Goal: Transaction & Acquisition: Book appointment/travel/reservation

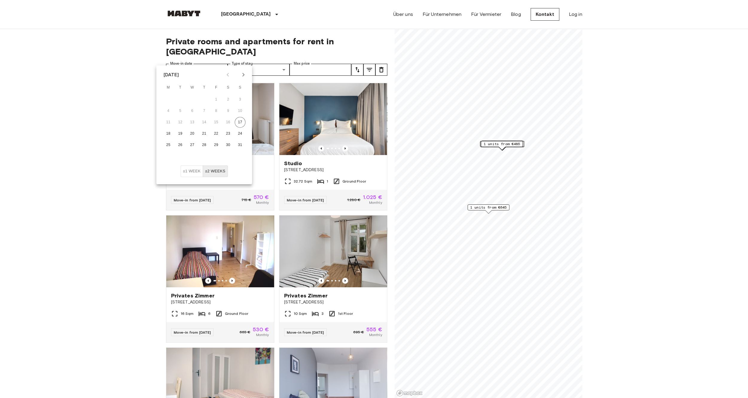
click at [240, 77] on icon "Next month" at bounding box center [243, 74] width 7 height 7
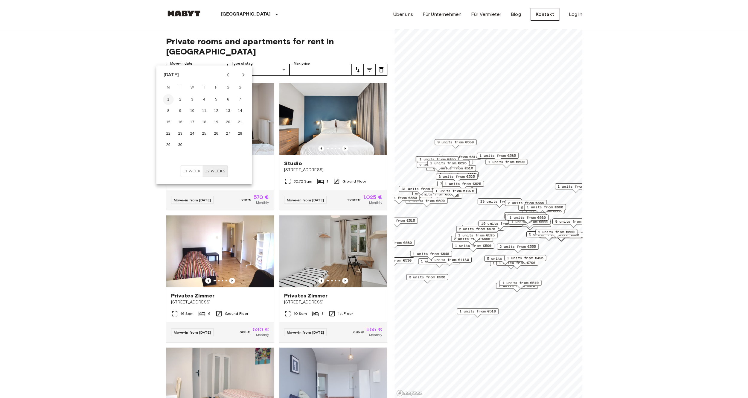
click at [172, 97] on button "1" at bounding box center [168, 99] width 11 height 11
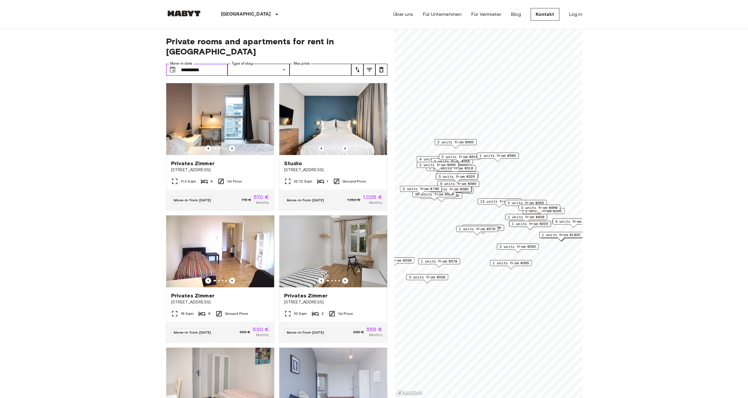
type input "**********"
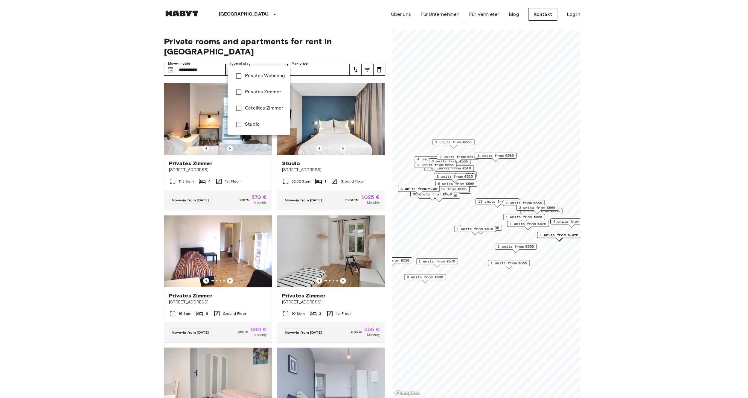
click at [250, 79] on span "Privates Wohnung" at bounding box center [265, 75] width 40 height 7
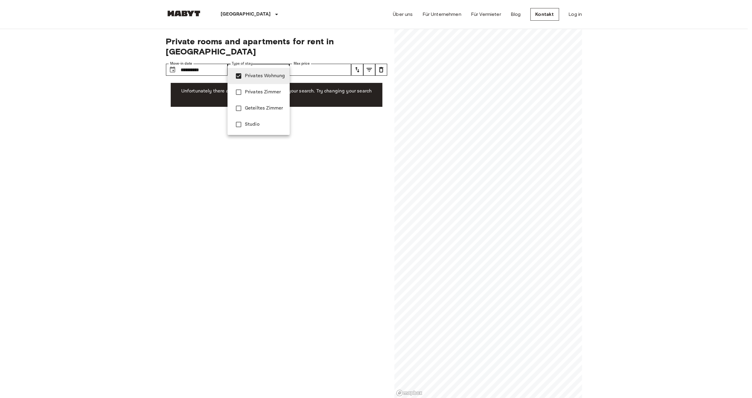
click at [250, 93] on span "Privates Zimmer" at bounding box center [265, 91] width 40 height 7
type input "**********"
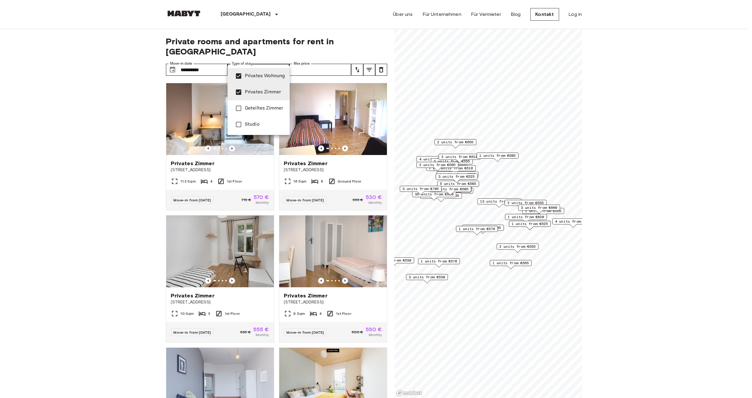
click at [135, 99] on div at bounding box center [376, 199] width 752 height 398
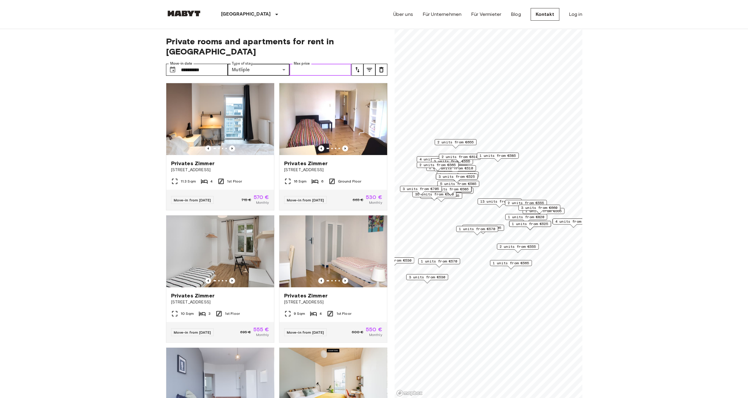
click at [329, 64] on input "Max price" at bounding box center [320, 70] width 62 height 12
type input "***"
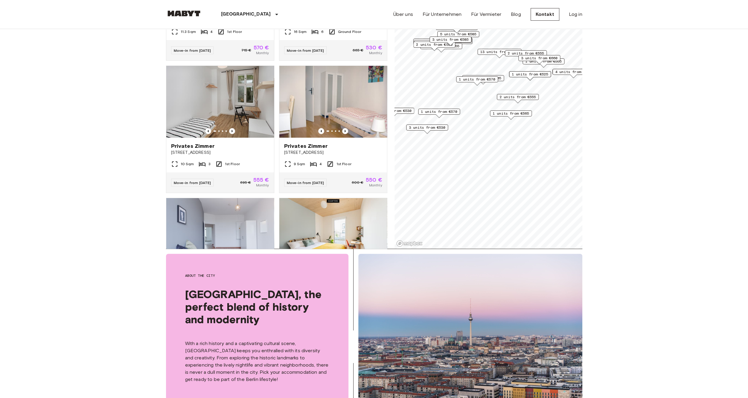
scroll to position [209, 0]
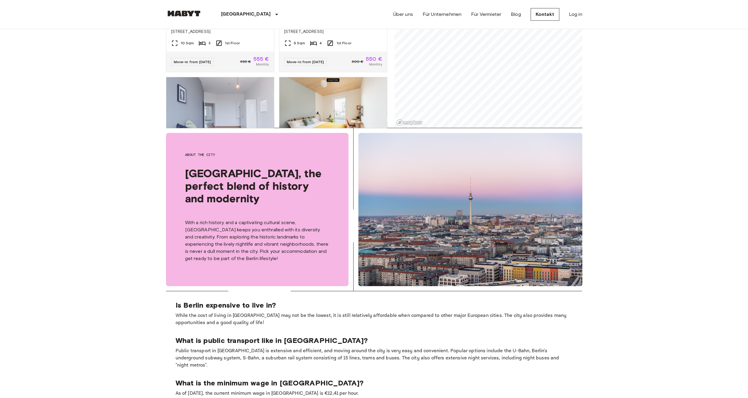
drag, startPoint x: 136, startPoint y: 184, endPoint x: 144, endPoint y: 133, distance: 51.8
drag, startPoint x: 144, startPoint y: 133, endPoint x: 154, endPoint y: 135, distance: 9.9
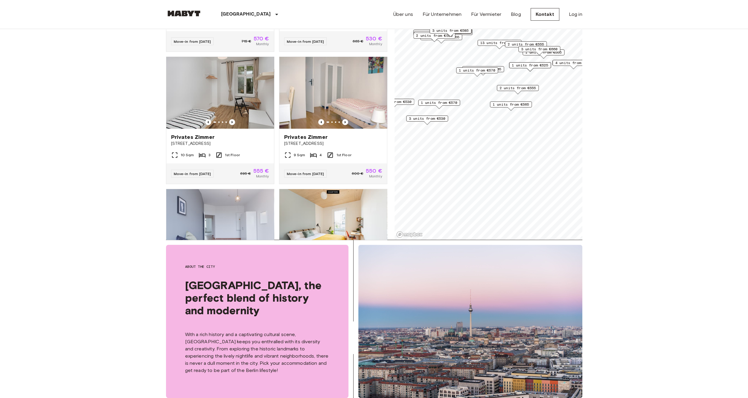
scroll to position [134, 0]
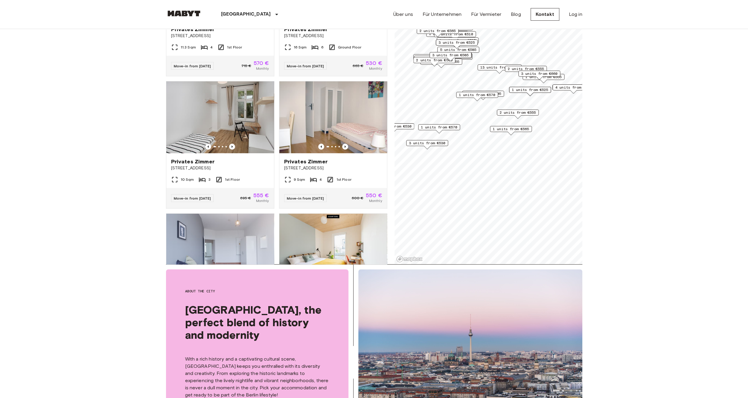
drag, startPoint x: 107, startPoint y: 117, endPoint x: 117, endPoint y: 68, distance: 50.1
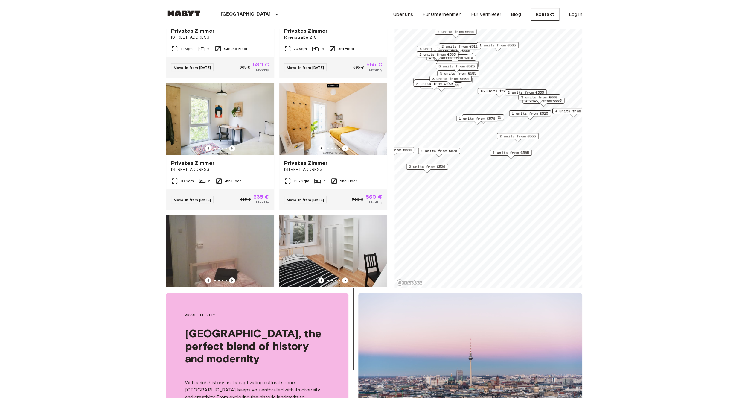
scroll to position [0, 0]
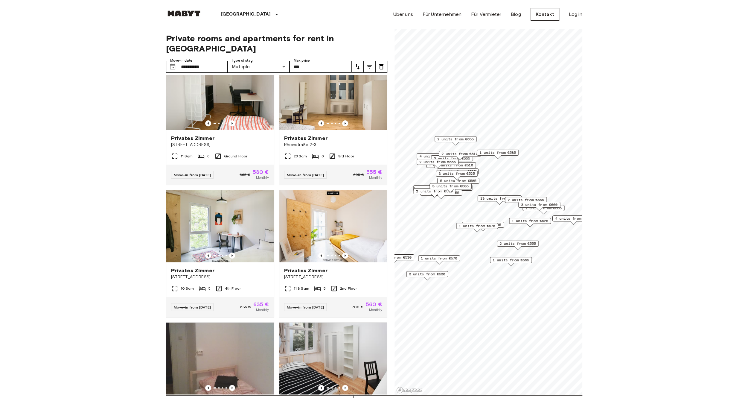
drag, startPoint x: 107, startPoint y: 226, endPoint x: 118, endPoint y: 164, distance: 62.5
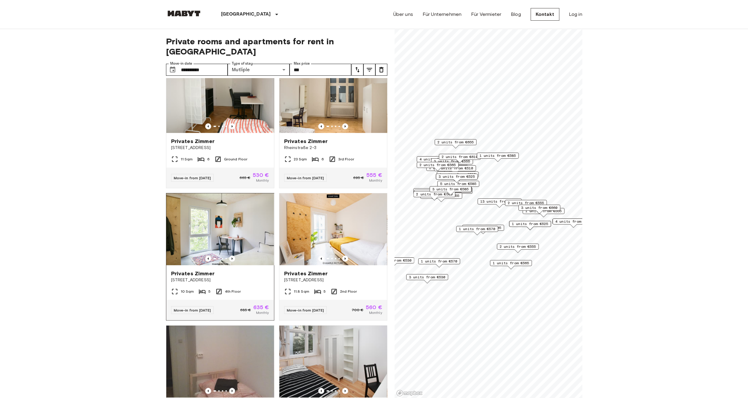
click at [233, 235] on img at bounding box center [220, 229] width 108 height 72
drag, startPoint x: 115, startPoint y: 147, endPoint x: 118, endPoint y: 90, distance: 57.5
drag, startPoint x: 87, startPoint y: 147, endPoint x: 88, endPoint y: 121, distance: 26.0
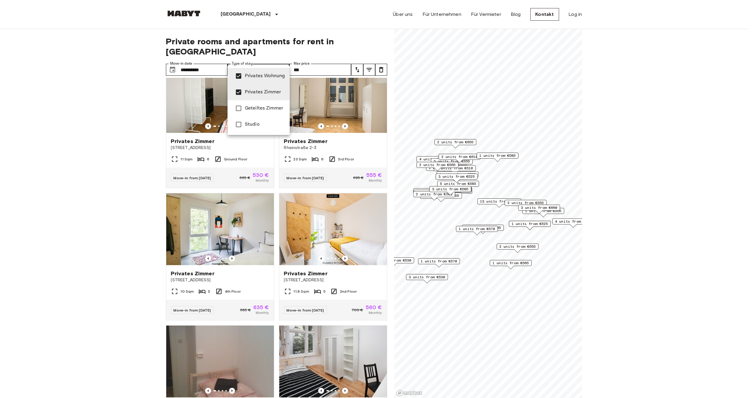
click at [258, 58] on div at bounding box center [376, 199] width 752 height 398
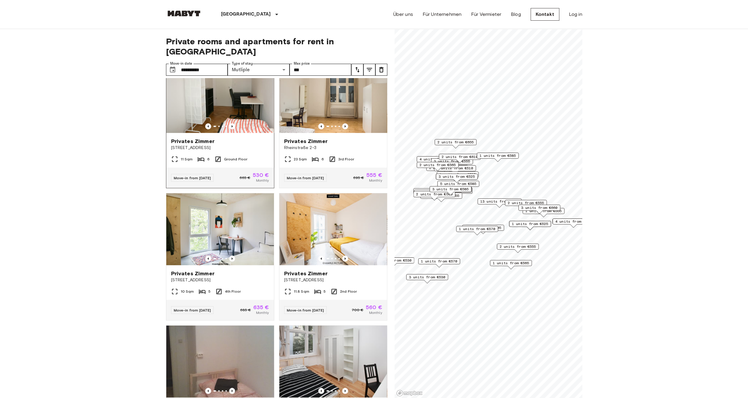
drag, startPoint x: 60, startPoint y: 247, endPoint x: 242, endPoint y: 106, distance: 229.7
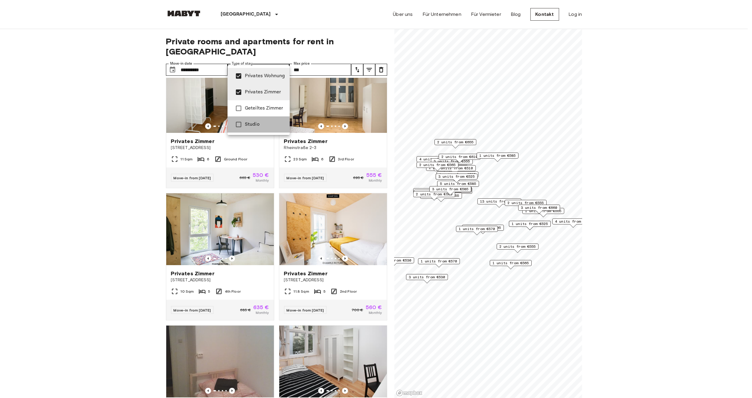
click at [251, 121] on span "Studio" at bounding box center [265, 124] width 40 height 7
type input "**********"
click at [98, 162] on div at bounding box center [376, 199] width 752 height 398
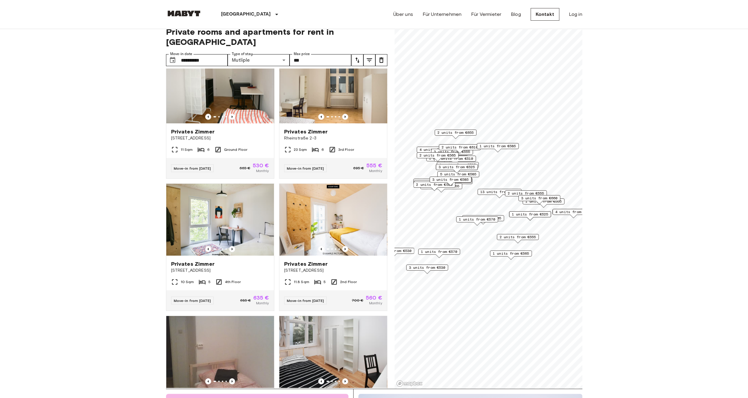
scroll to position [48, 0]
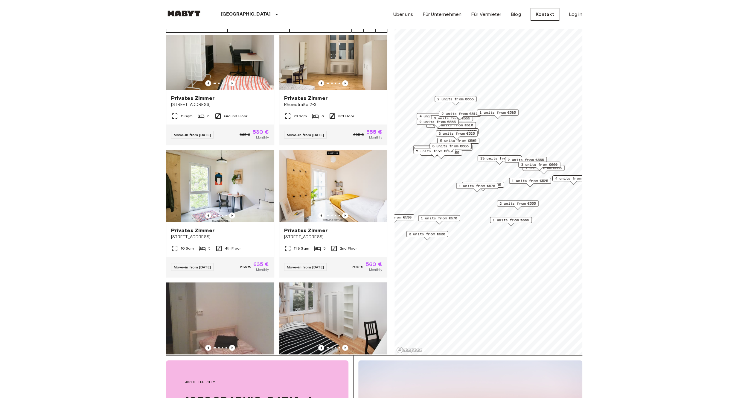
drag, startPoint x: 77, startPoint y: 103, endPoint x: 77, endPoint y: 147, distance: 43.6
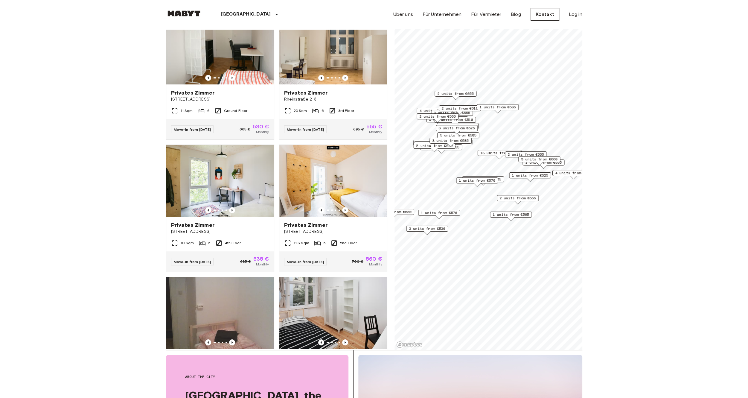
scroll to position [0, 0]
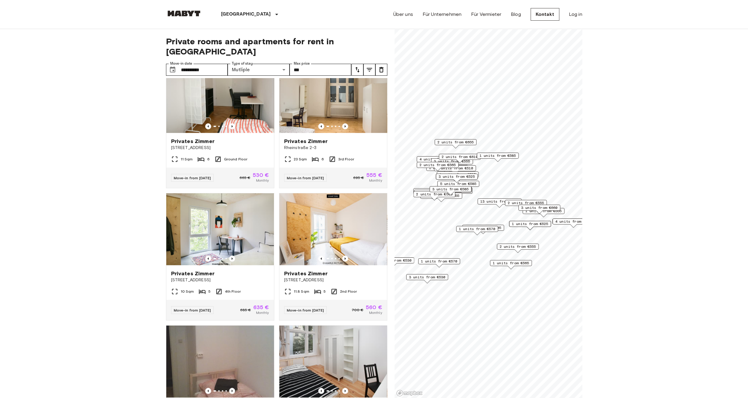
drag, startPoint x: 108, startPoint y: 137, endPoint x: 109, endPoint y: 96, distance: 40.4
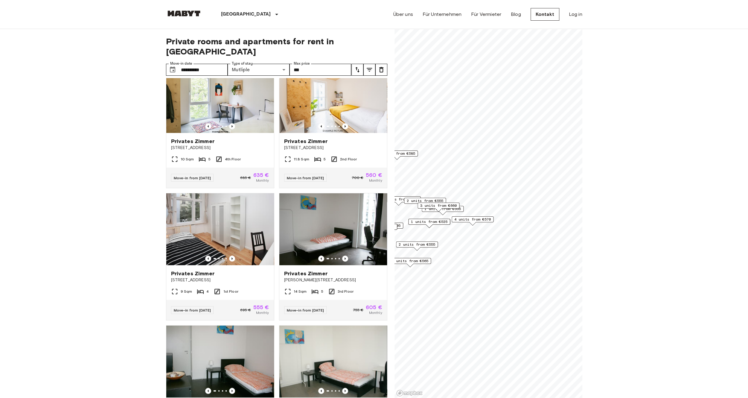
click at [383, 213] on div "**********" at bounding box center [374, 213] width 416 height 369
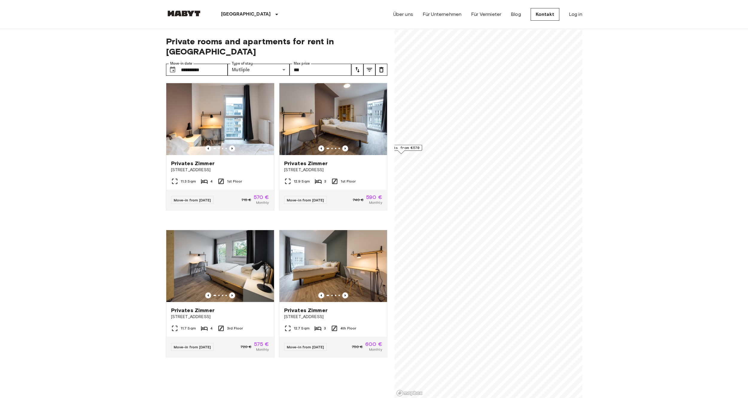
click at [393, 175] on div "**********" at bounding box center [374, 213] width 416 height 369
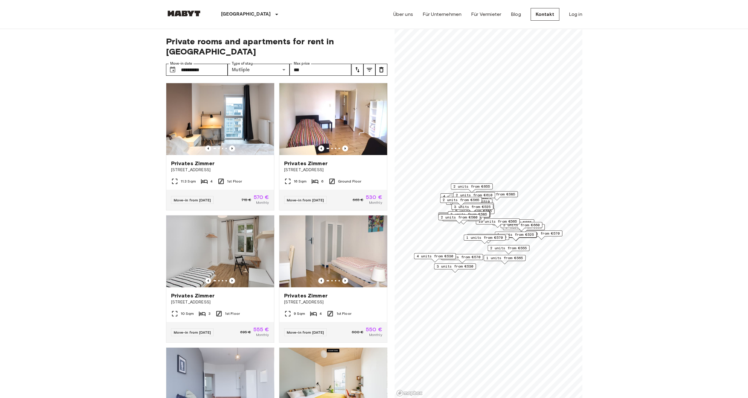
click at [358, 66] on icon "tune" at bounding box center [357, 69] width 7 height 7
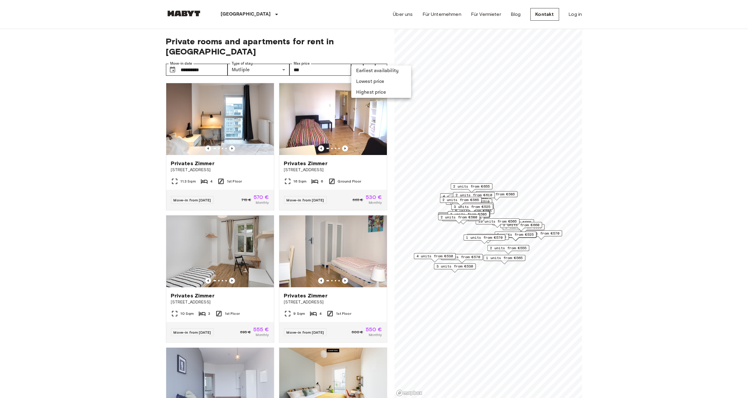
click at [374, 82] on li "Lowest price" at bounding box center [381, 81] width 60 height 11
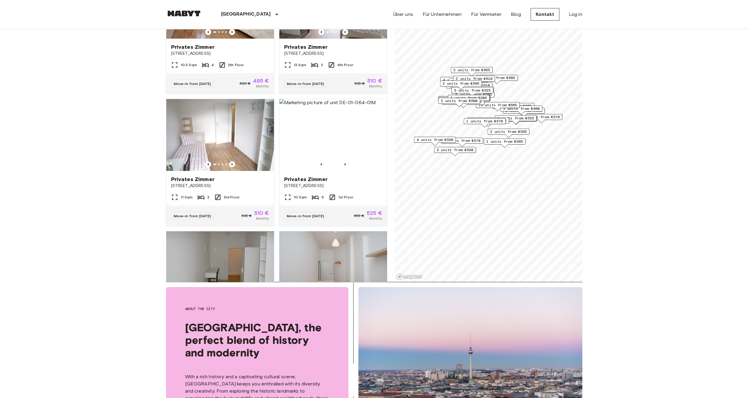
drag, startPoint x: 83, startPoint y: 121, endPoint x: 80, endPoint y: 182, distance: 61.6
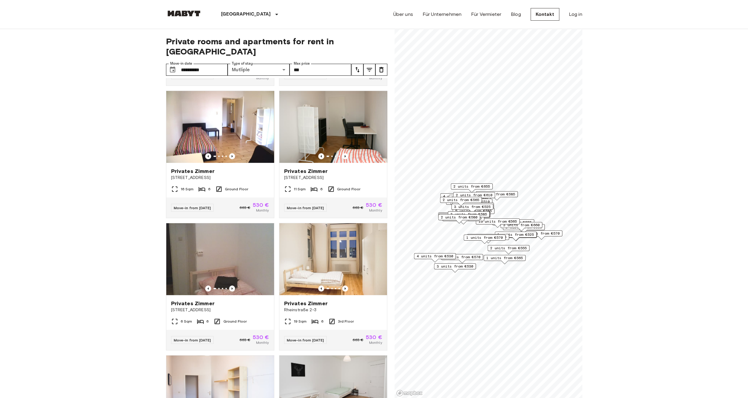
drag, startPoint x: 97, startPoint y: 186, endPoint x: 96, endPoint y: 116, distance: 69.4
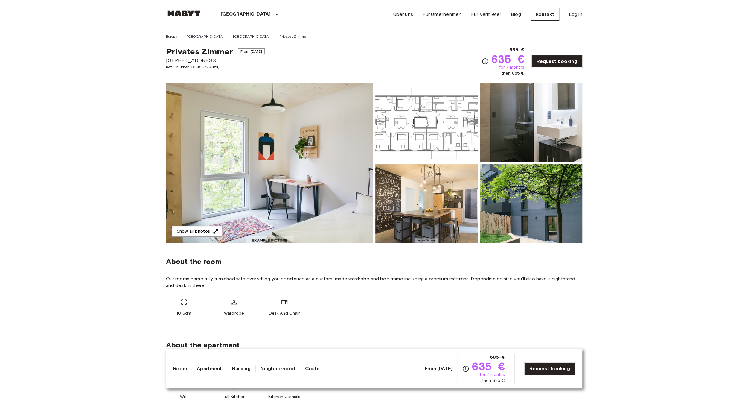
click at [412, 138] on img at bounding box center [426, 122] width 102 height 78
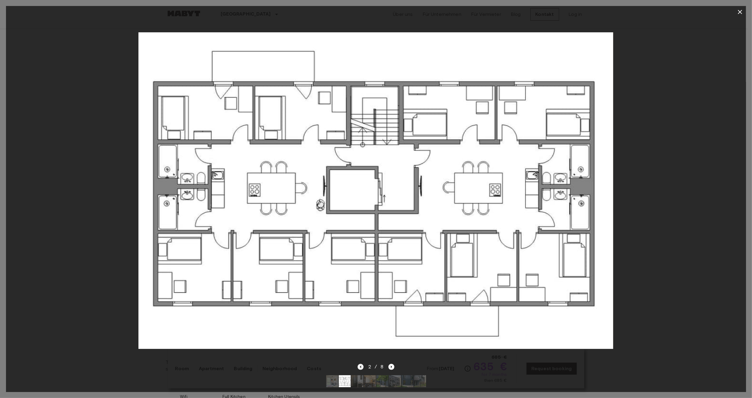
click at [361, 364] on icon "Previous image" at bounding box center [361, 367] width 6 height 6
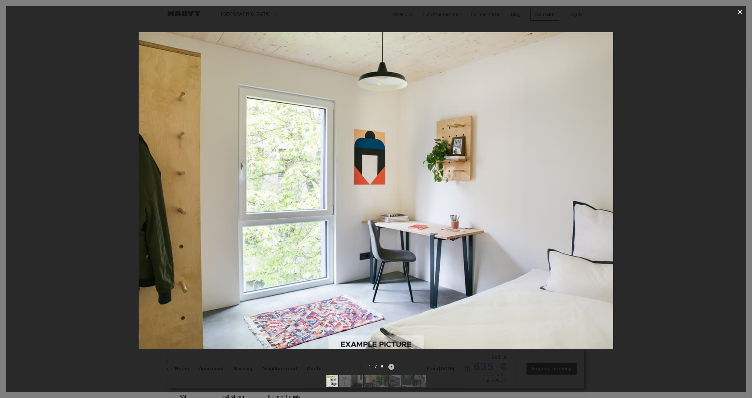
click at [391, 365] on icon "Next image" at bounding box center [391, 366] width 1 height 2
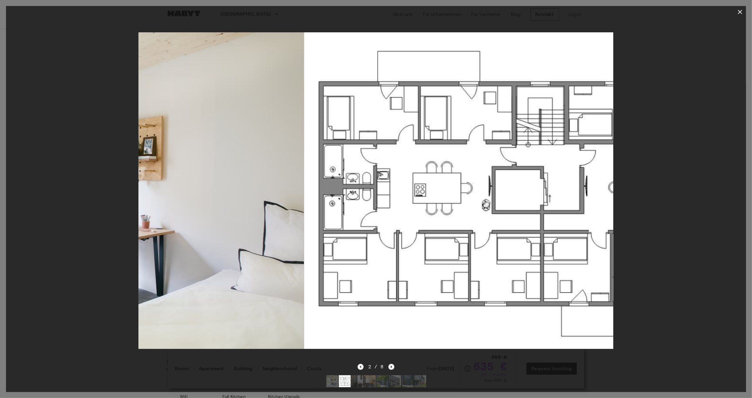
click at [391, 365] on icon "Next image" at bounding box center [391, 366] width 1 height 2
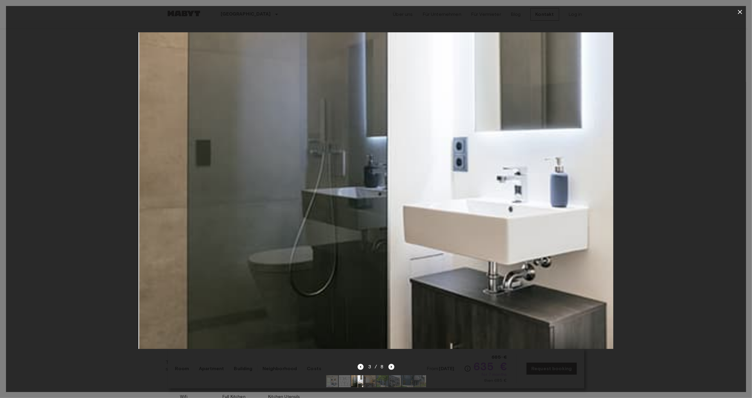
click at [391, 365] on icon "Next image" at bounding box center [391, 366] width 1 height 2
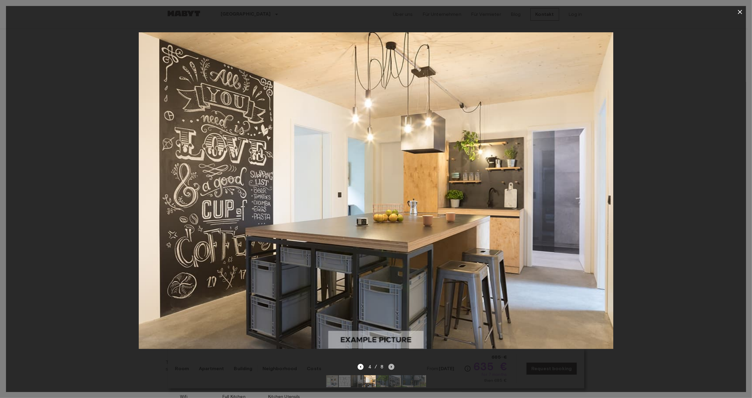
click at [391, 365] on icon "Next image" at bounding box center [391, 366] width 1 height 2
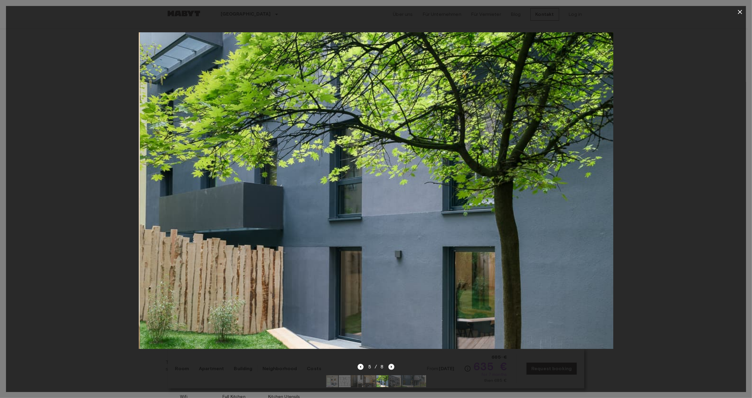
click at [391, 365] on icon "Next image" at bounding box center [391, 366] width 1 height 2
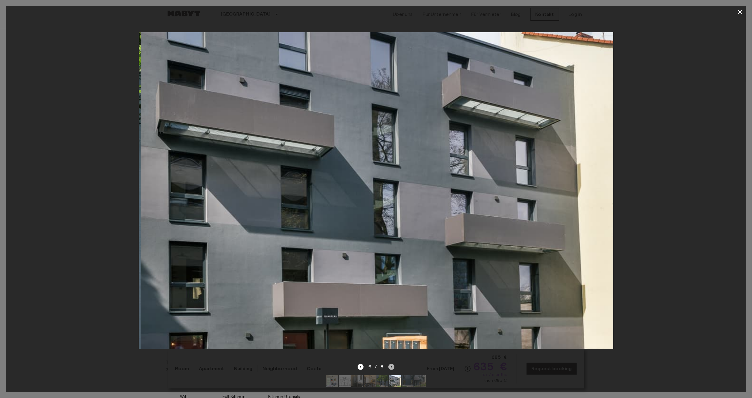
click at [391, 365] on icon "Next image" at bounding box center [391, 366] width 1 height 2
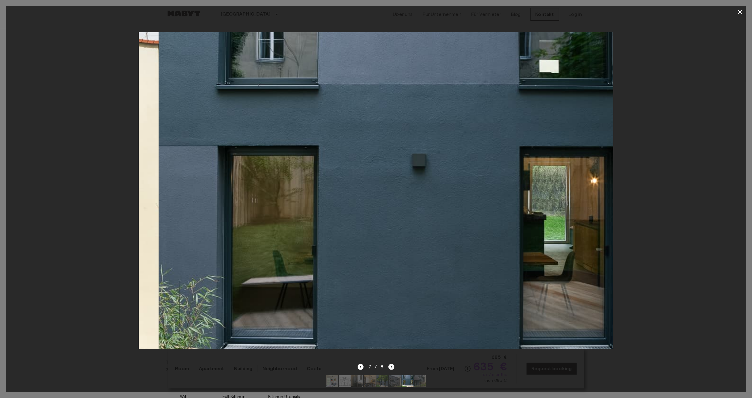
click at [391, 365] on icon "Next image" at bounding box center [391, 366] width 1 height 2
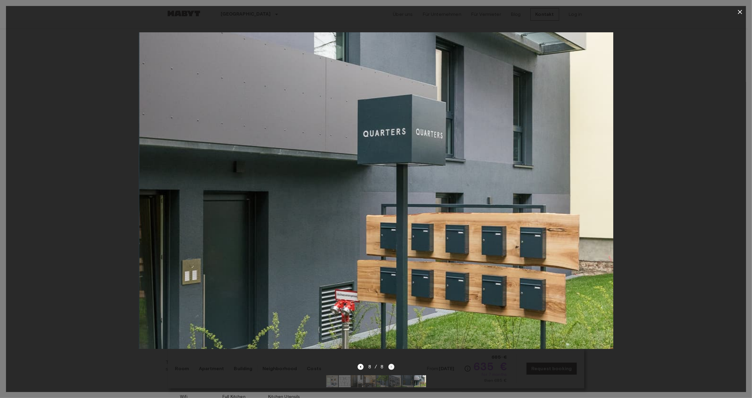
click at [391, 363] on div "8 / 8" at bounding box center [376, 366] width 37 height 7
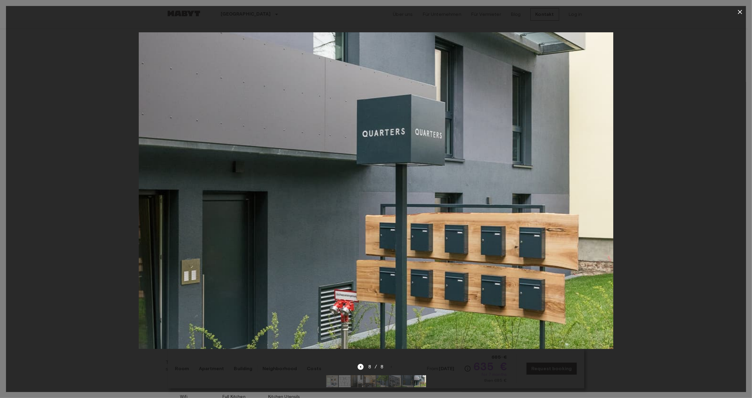
click at [81, 147] on div at bounding box center [376, 190] width 740 height 345
click at [738, 12] on icon "button" at bounding box center [739, 11] width 7 height 7
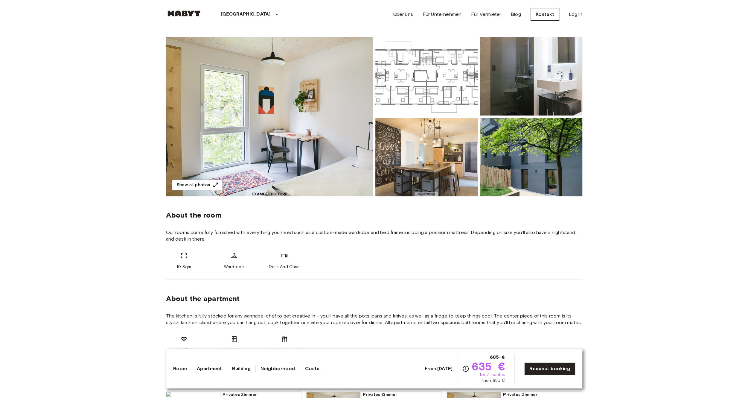
scroll to position [75, 0]
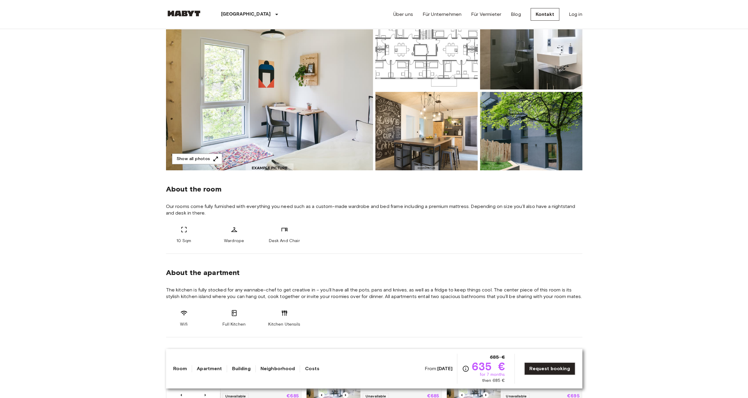
drag, startPoint x: 77, startPoint y: 141, endPoint x: 74, endPoint y: 178, distance: 37.1
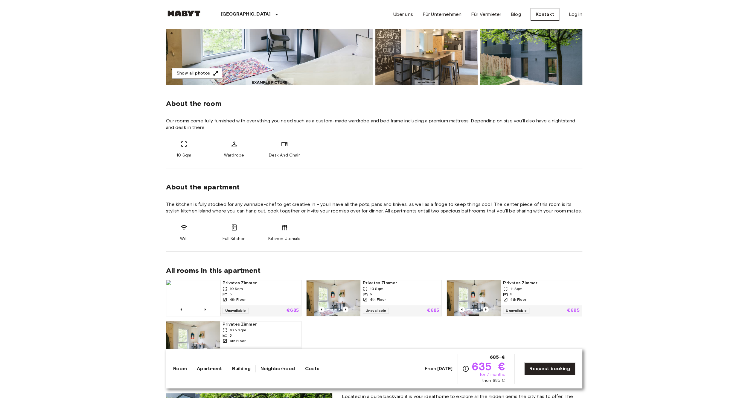
scroll to position [164, 0]
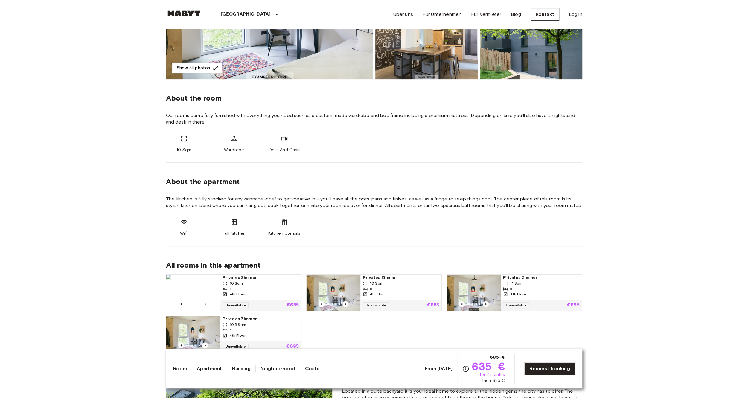
drag, startPoint x: 370, startPoint y: 212, endPoint x: 361, endPoint y: 230, distance: 19.9
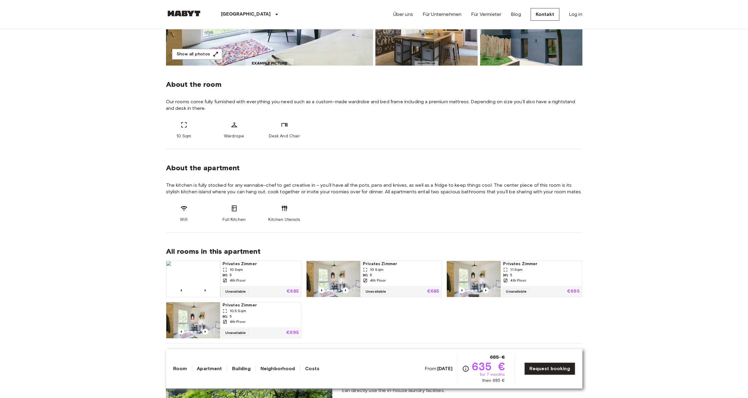
drag, startPoint x: 354, startPoint y: 216, endPoint x: 349, endPoint y: 225, distance: 11.2
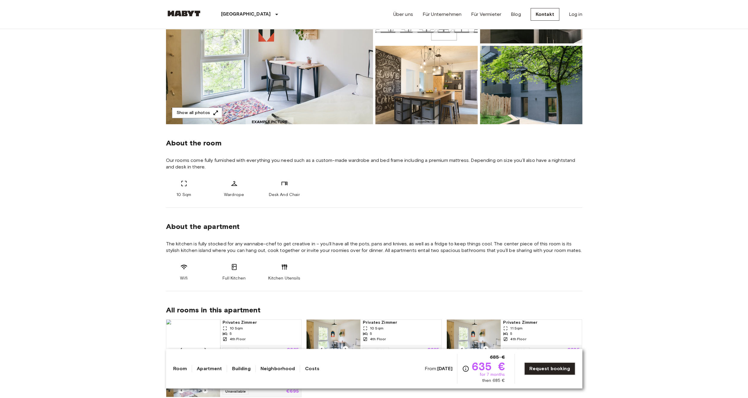
scroll to position [6, 0]
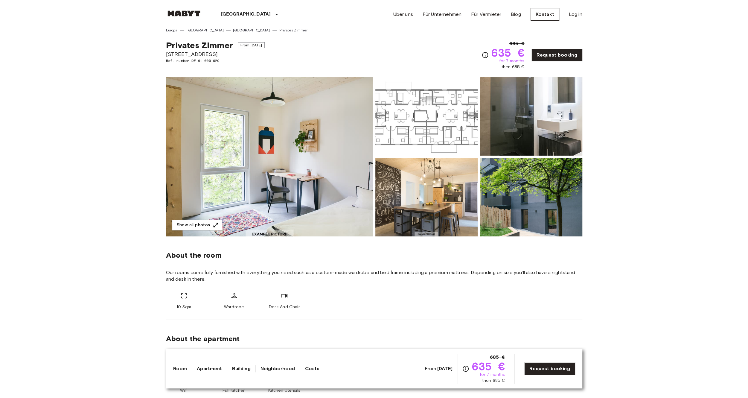
drag, startPoint x: 356, startPoint y: 212, endPoint x: 359, endPoint y: 157, distance: 55.7
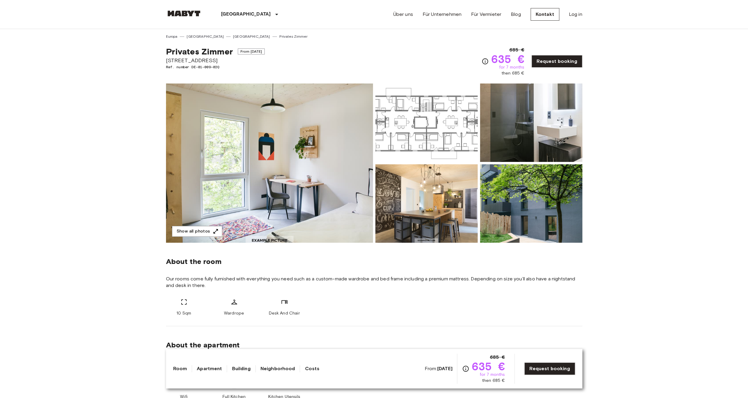
click at [395, 138] on img at bounding box center [426, 122] width 102 height 78
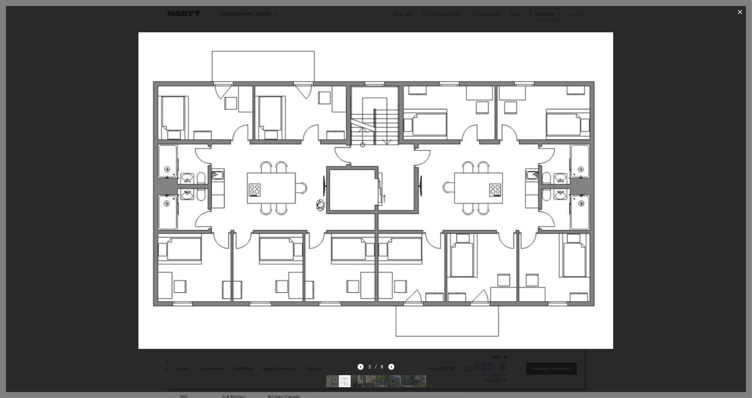
click at [110, 148] on div at bounding box center [376, 190] width 740 height 345
click at [29, 192] on div at bounding box center [376, 190] width 740 height 345
click at [743, 15] on icon "button" at bounding box center [739, 11] width 7 height 7
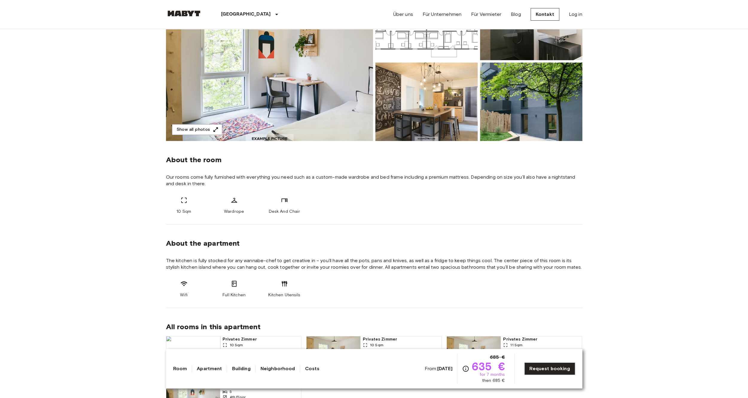
drag, startPoint x: 160, startPoint y: 177, endPoint x: 133, endPoint y: 241, distance: 69.8
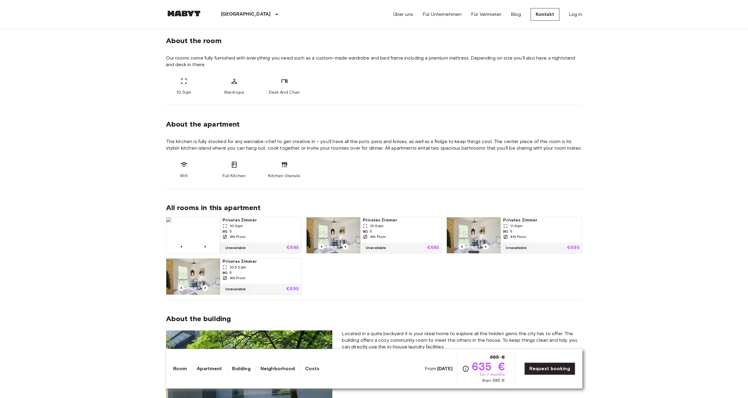
drag, startPoint x: 130, startPoint y: 238, endPoint x: 120, endPoint y: 303, distance: 65.7
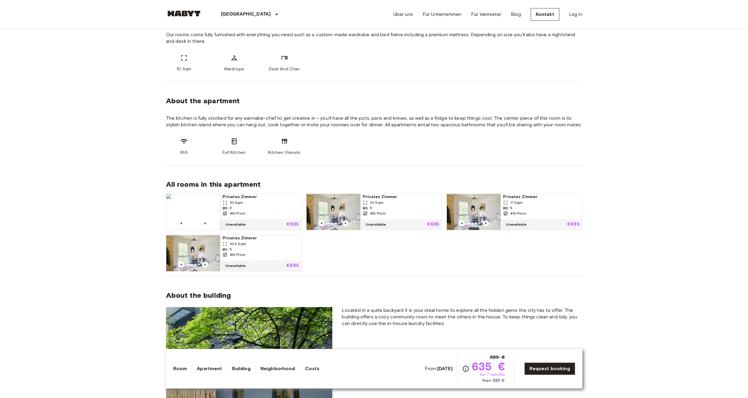
scroll to position [257, 0]
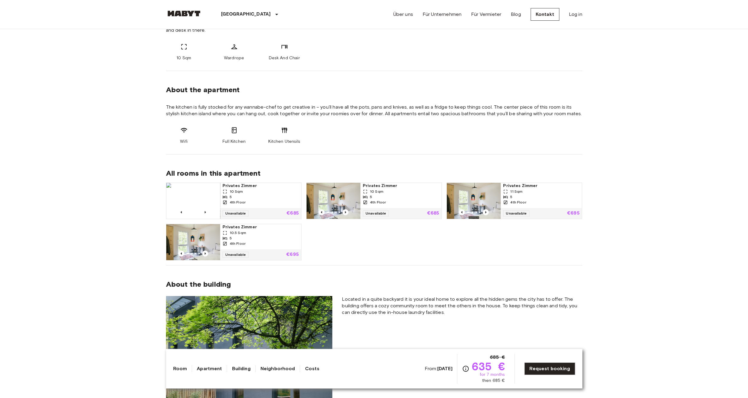
drag, startPoint x: 99, startPoint y: 197, endPoint x: 99, endPoint y: 221, distance: 23.9
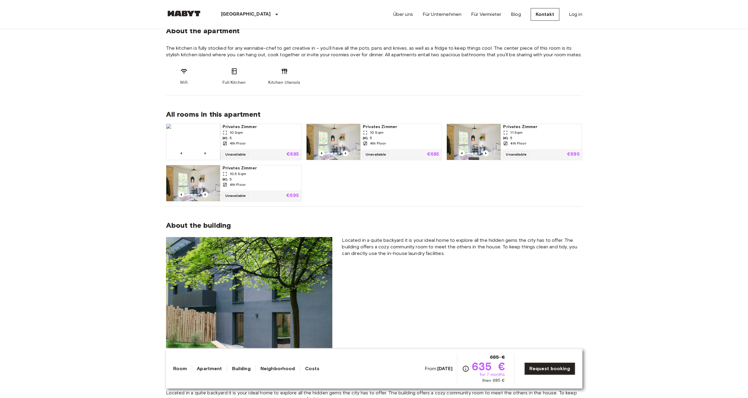
drag, startPoint x: 92, startPoint y: 210, endPoint x: 90, endPoint y: 222, distance: 11.5
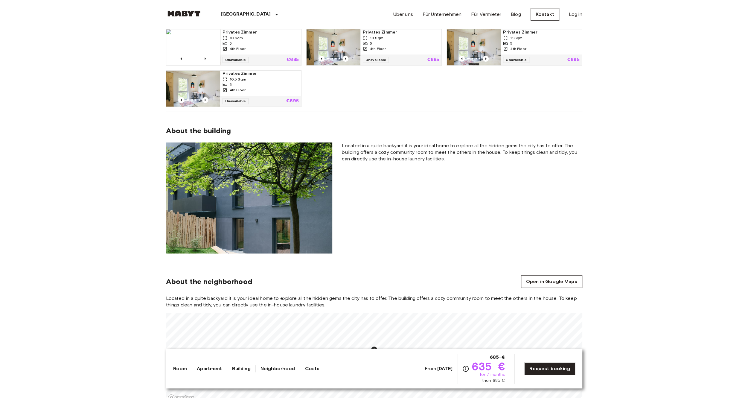
drag, startPoint x: 91, startPoint y: 207, endPoint x: 85, endPoint y: 271, distance: 64.3
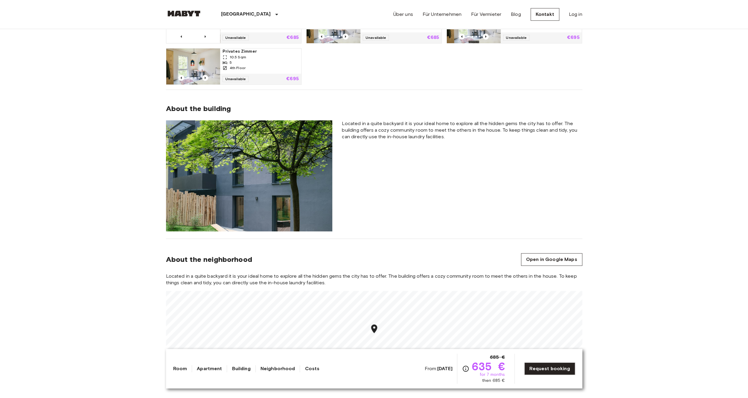
scroll to position [171, 0]
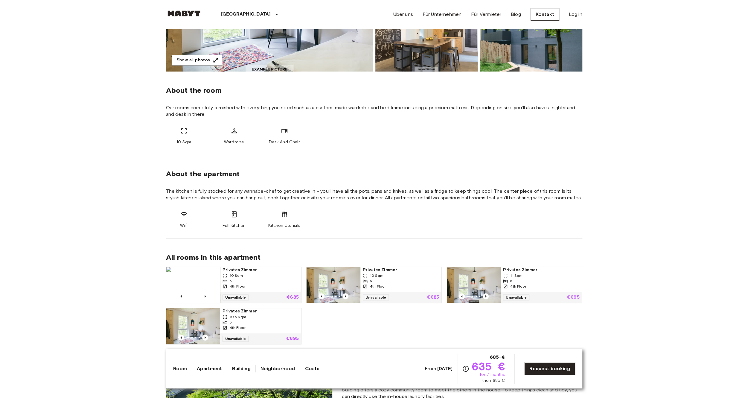
drag, startPoint x: 85, startPoint y: 271, endPoint x: 89, endPoint y: 162, distance: 109.2
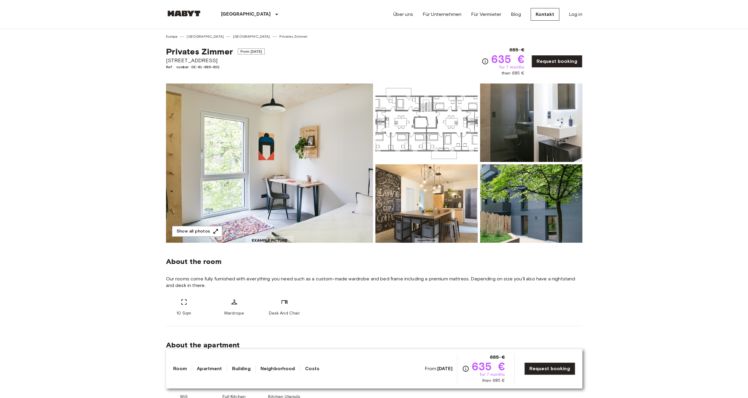
drag, startPoint x: 89, startPoint y: 162, endPoint x: 108, endPoint y: 113, distance: 52.9
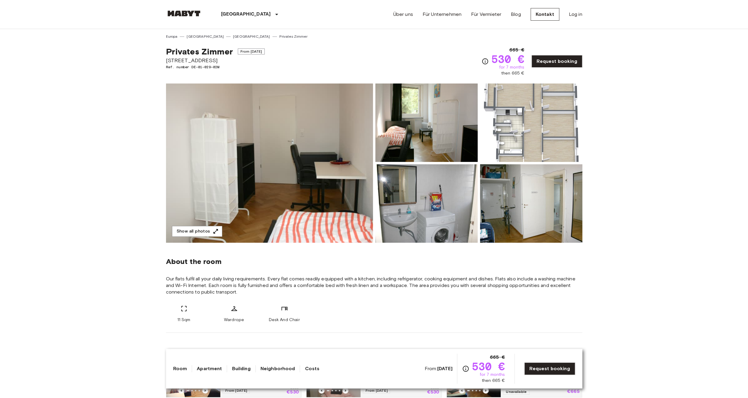
drag, startPoint x: 106, startPoint y: 100, endPoint x: 109, endPoint y: 56, distance: 44.1
click at [291, 137] on img at bounding box center [269, 162] width 207 height 159
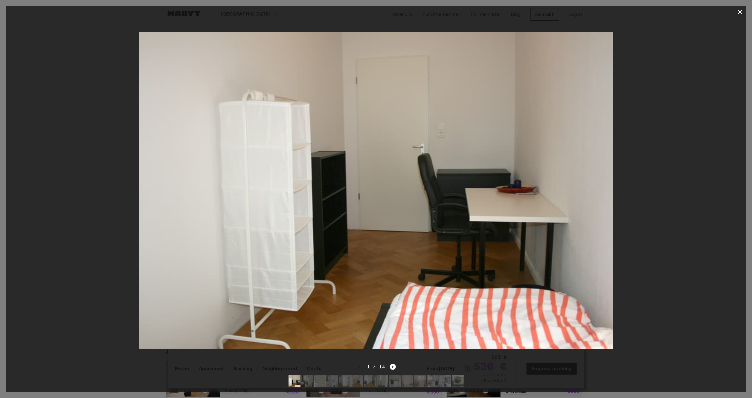
click at [653, 195] on div at bounding box center [376, 190] width 740 height 345
click at [392, 364] on icon "Next image" at bounding box center [393, 367] width 6 height 6
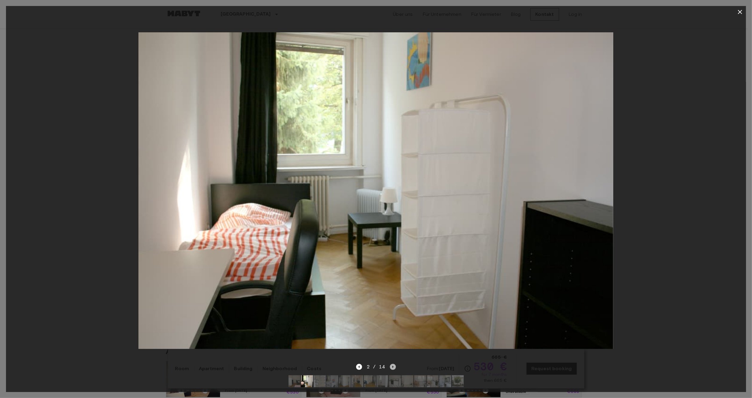
click at [392, 364] on icon "Next image" at bounding box center [393, 367] width 6 height 6
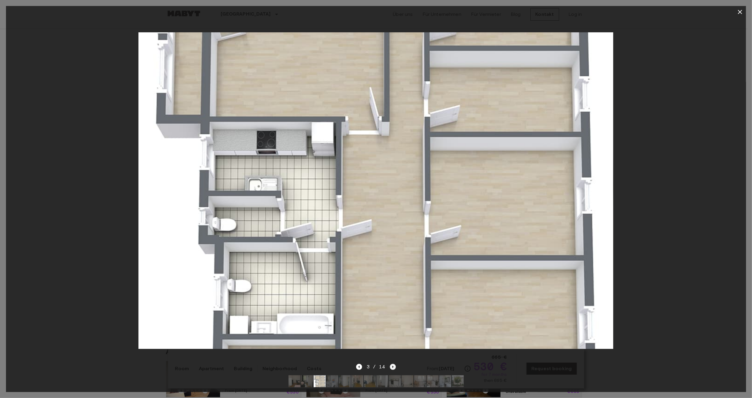
click at [393, 364] on icon "Next image" at bounding box center [393, 367] width 6 height 6
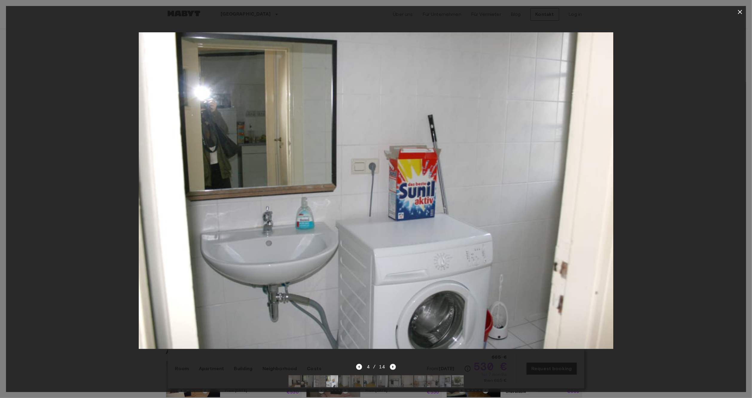
click at [393, 364] on icon "Next image" at bounding box center [393, 367] width 6 height 6
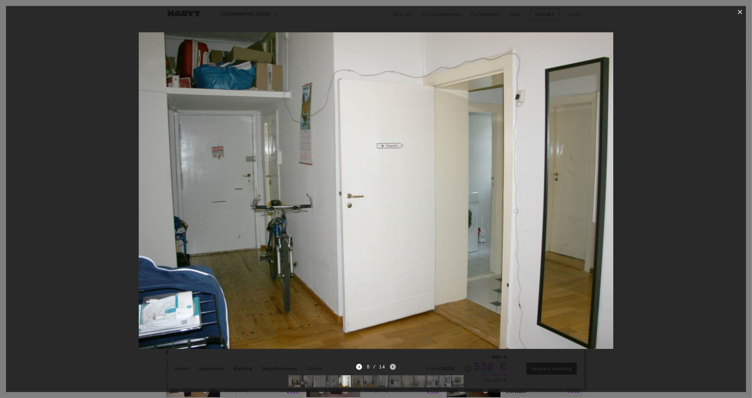
click at [393, 364] on icon "Next image" at bounding box center [393, 367] width 6 height 6
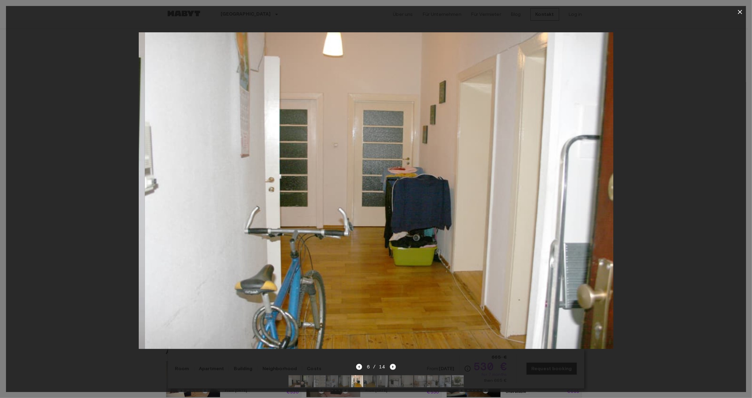
click at [393, 364] on icon "Next image" at bounding box center [393, 367] width 6 height 6
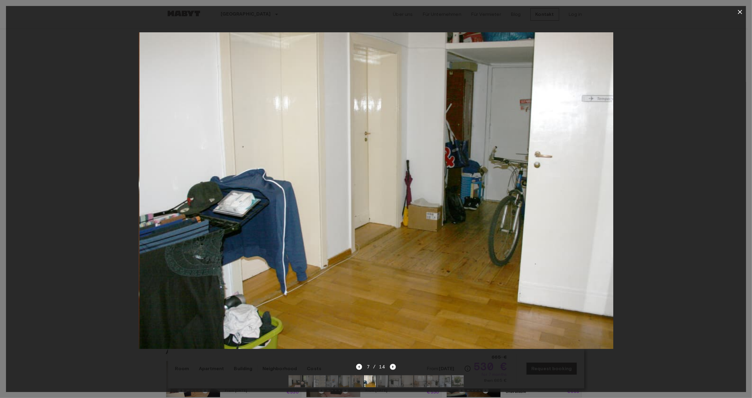
click at [393, 364] on icon "Next image" at bounding box center [393, 367] width 6 height 6
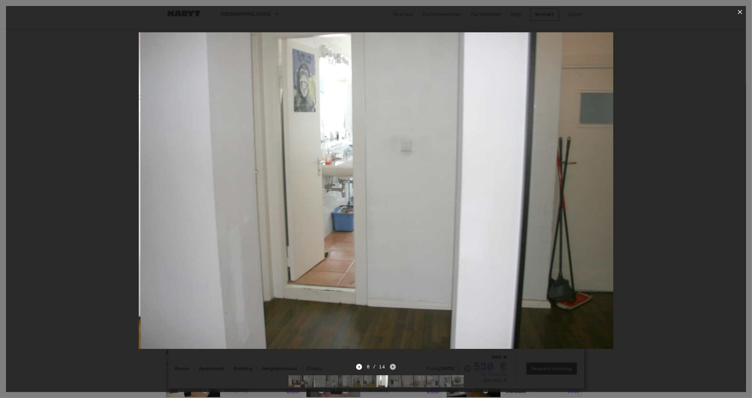
click at [393, 364] on icon "Next image" at bounding box center [393, 367] width 6 height 6
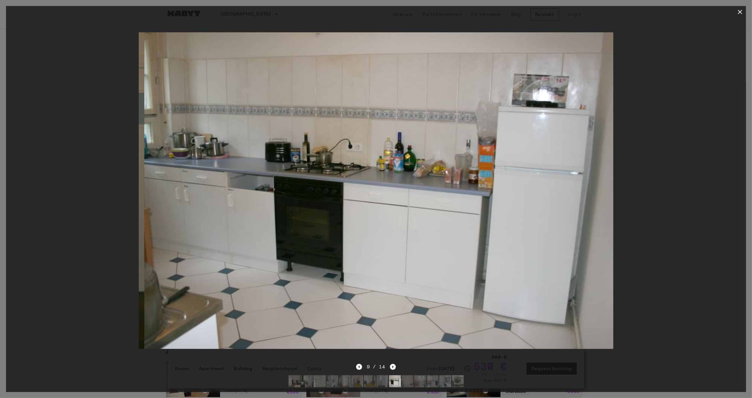
click at [393, 364] on icon "Next image" at bounding box center [393, 367] width 6 height 6
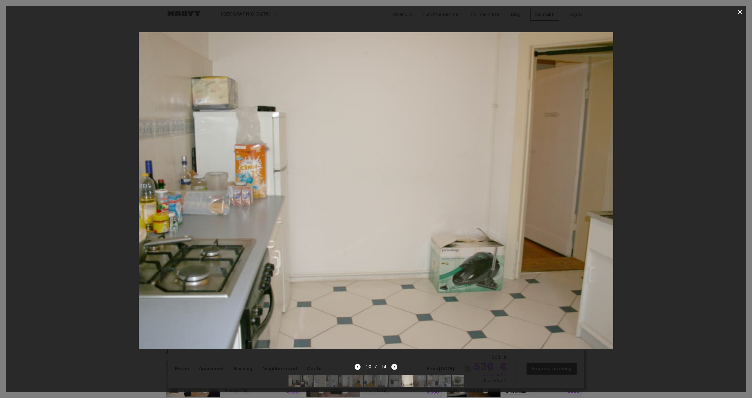
click at [394, 365] on icon "Next image" at bounding box center [394, 366] width 1 height 2
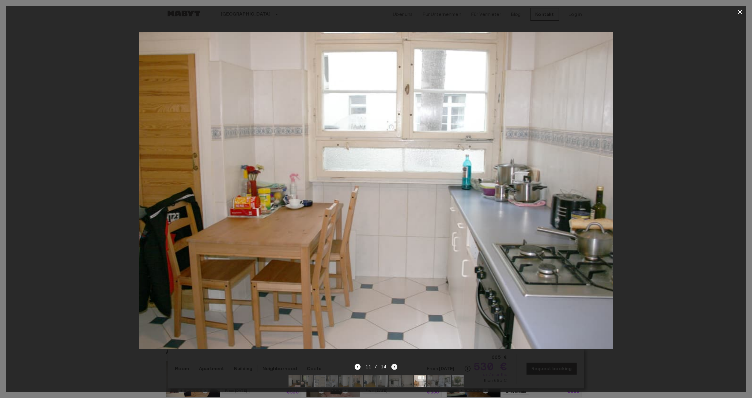
click at [394, 365] on icon "Next image" at bounding box center [394, 366] width 1 height 2
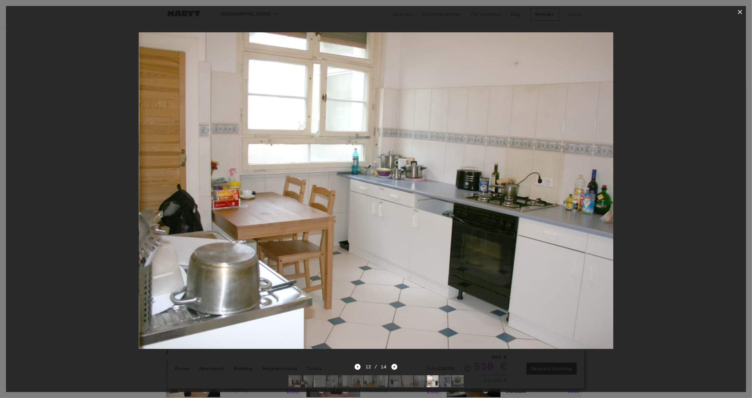
click at [394, 365] on icon "Next image" at bounding box center [394, 366] width 1 height 2
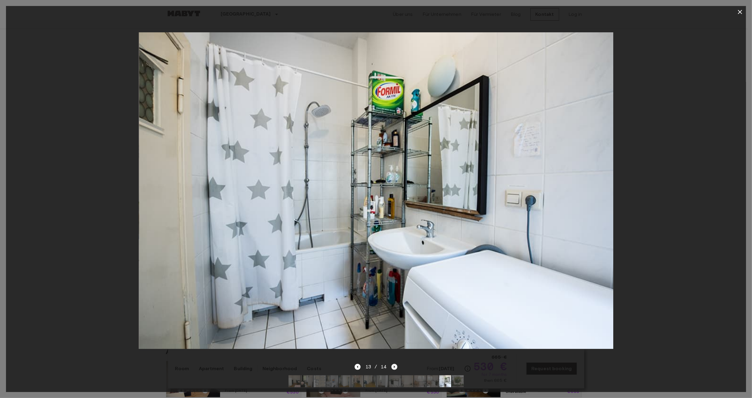
click at [394, 365] on icon "Next image" at bounding box center [394, 366] width 1 height 2
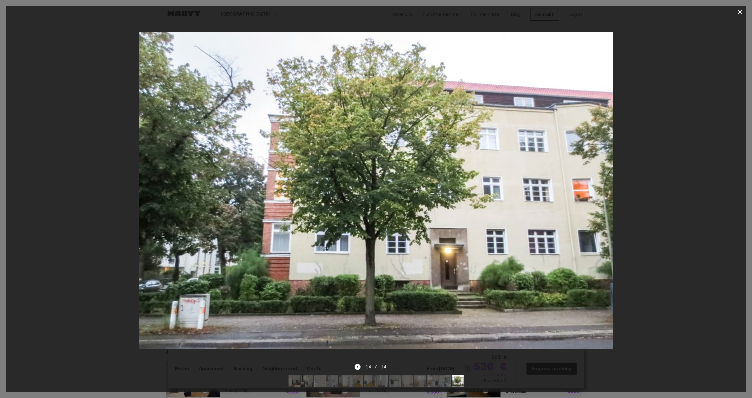
click at [672, 216] on div at bounding box center [376, 190] width 740 height 345
click at [739, 11] on icon "button" at bounding box center [739, 11] width 7 height 7
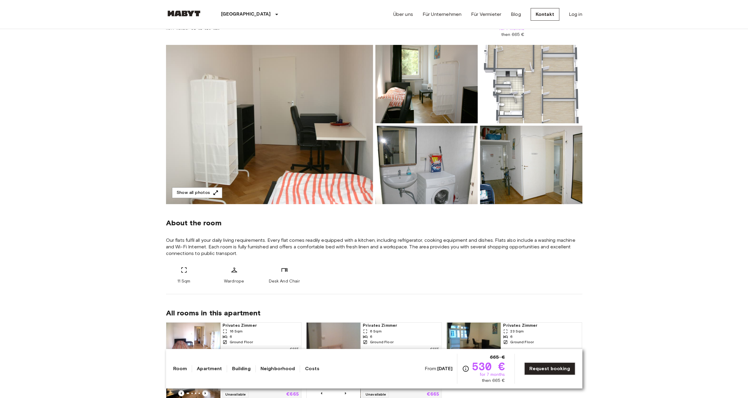
scroll to position [54, 0]
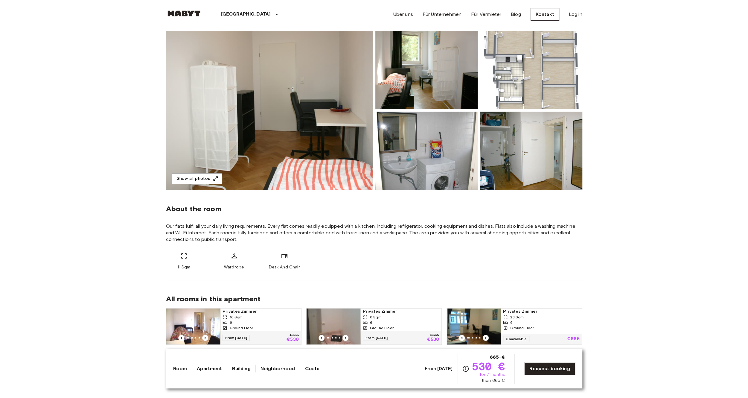
drag, startPoint x: 649, startPoint y: 110, endPoint x: 640, endPoint y: 137, distance: 28.6
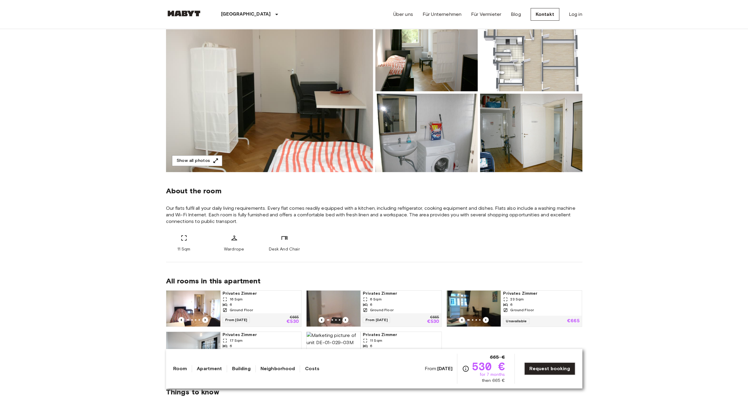
drag, startPoint x: 612, startPoint y: 190, endPoint x: 612, endPoint y: 196, distance: 6.9
drag, startPoint x: 612, startPoint y: 196, endPoint x: 613, endPoint y: 192, distance: 4.6
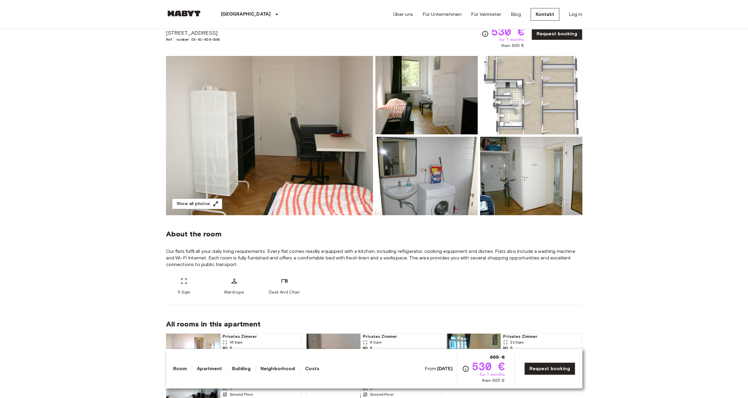
scroll to position [0, 0]
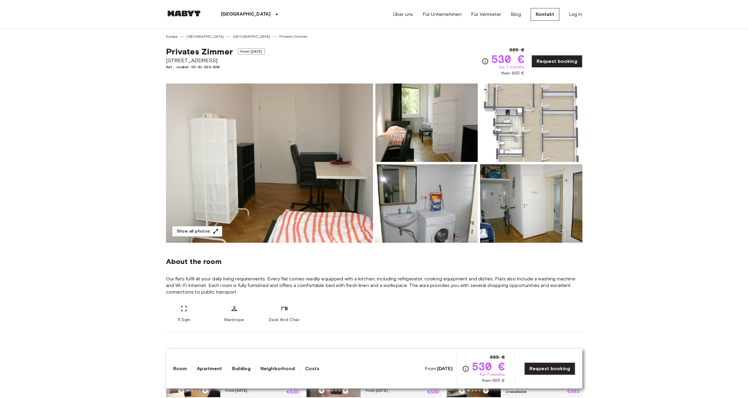
drag, startPoint x: 613, startPoint y: 192, endPoint x: 610, endPoint y: 153, distance: 39.3
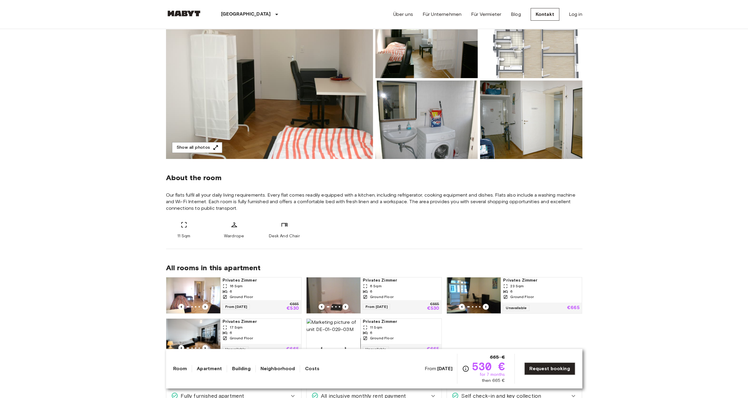
drag, startPoint x: 614, startPoint y: 151, endPoint x: 618, endPoint y: 179, distance: 28.3
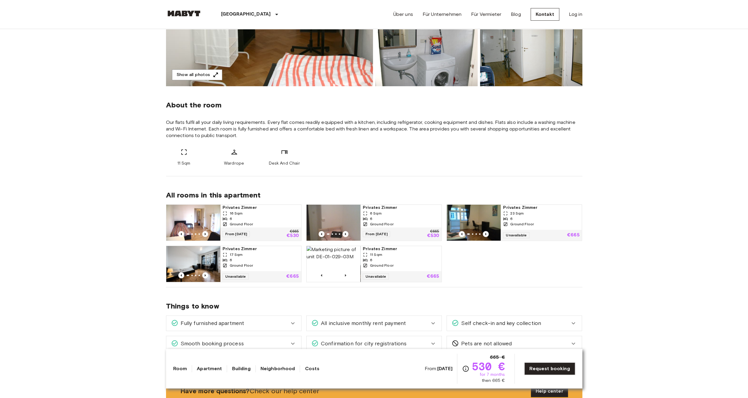
drag, startPoint x: 630, startPoint y: 177, endPoint x: 631, endPoint y: 206, distance: 29.6
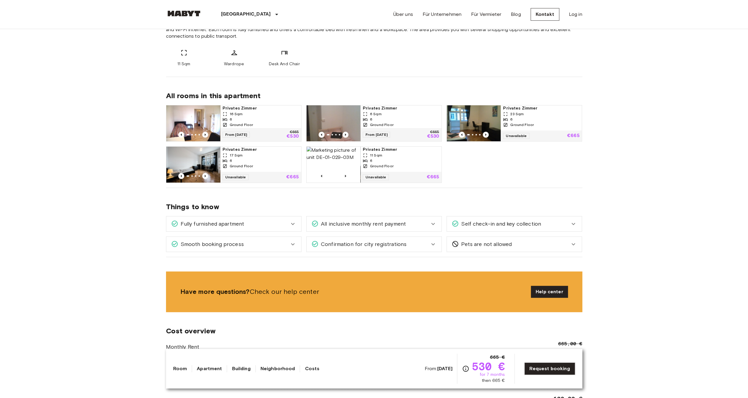
drag, startPoint x: 625, startPoint y: 239, endPoint x: 624, endPoint y: 249, distance: 10.2
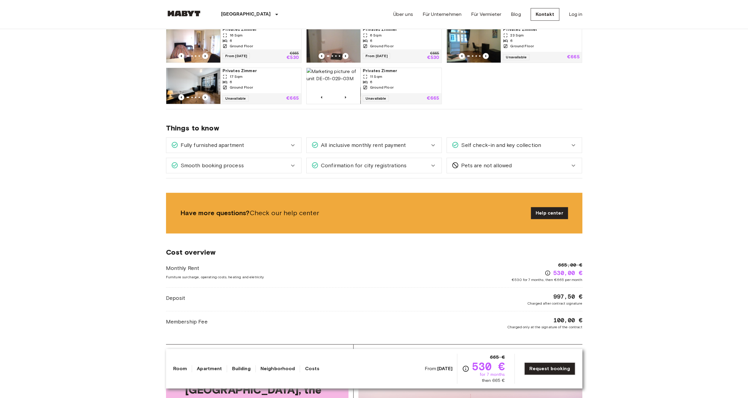
click at [284, 146] on div "Fully furnished apartment" at bounding box center [230, 145] width 118 height 8
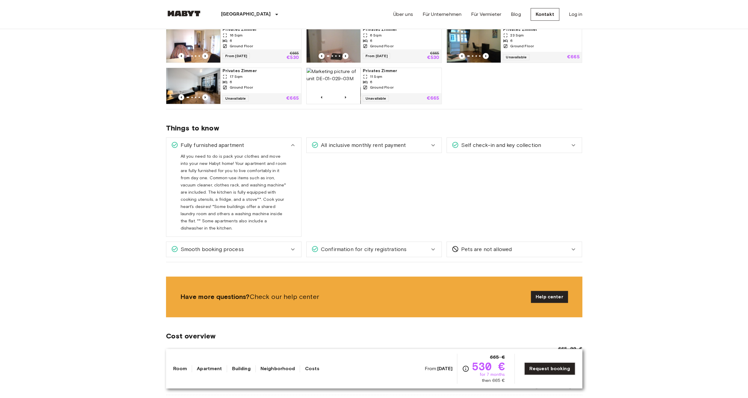
click at [290, 143] on icon at bounding box center [292, 144] width 7 height 7
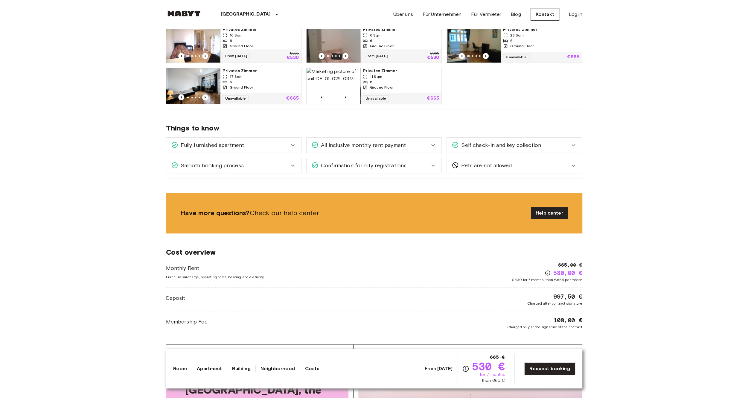
click at [401, 142] on span "All inclusive monthly rent payment" at bounding box center [361, 145] width 87 height 8
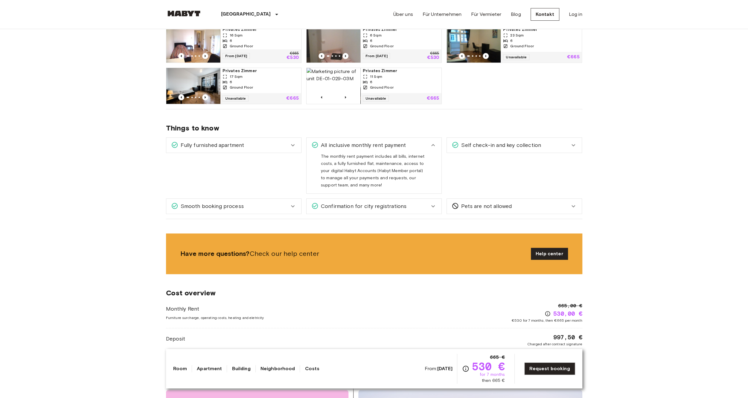
click at [421, 142] on div "All inclusive monthly rent payment" at bounding box center [370, 145] width 118 height 8
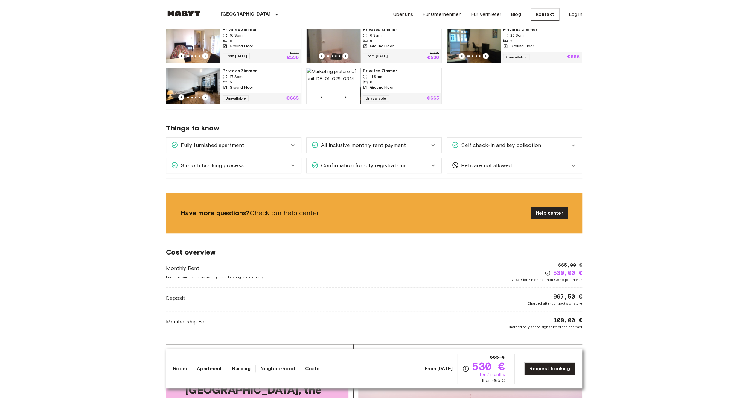
click at [548, 144] on div "Self check-in and key collection" at bounding box center [510, 145] width 118 height 8
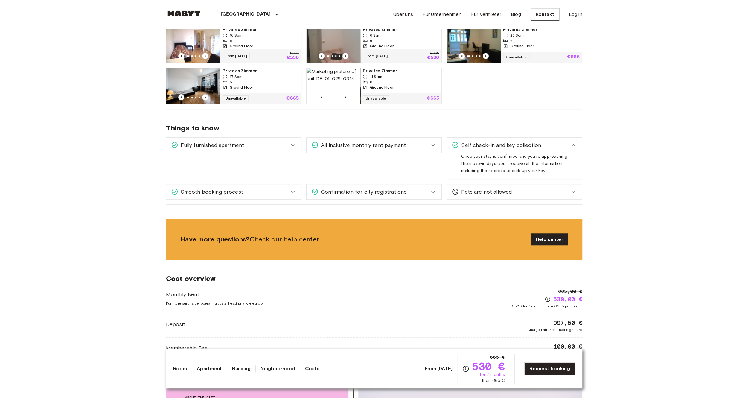
click at [548, 144] on div "Self check-in and key collection" at bounding box center [510, 145] width 118 height 8
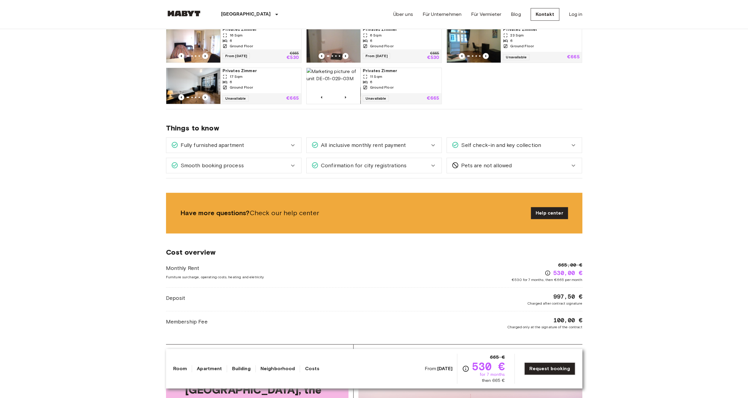
click at [419, 165] on div "Confirmation for city registrations" at bounding box center [370, 165] width 118 height 8
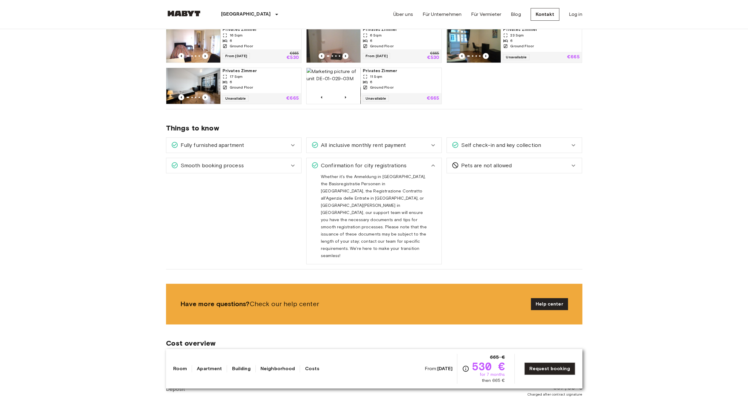
click at [417, 164] on div "Confirmation for city registrations" at bounding box center [370, 165] width 118 height 8
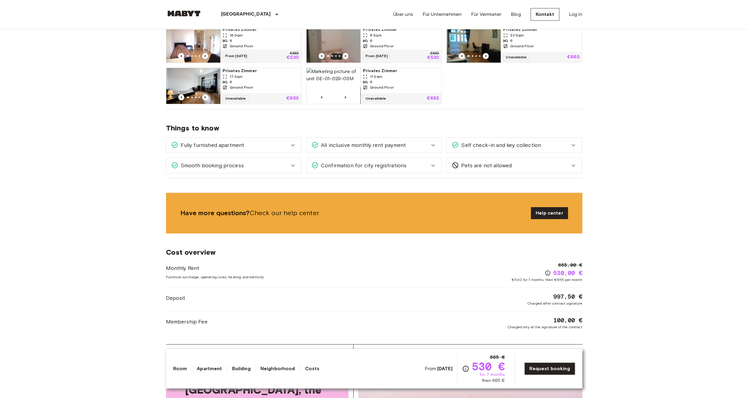
click at [282, 170] on div "Smooth booking process" at bounding box center [233, 165] width 135 height 15
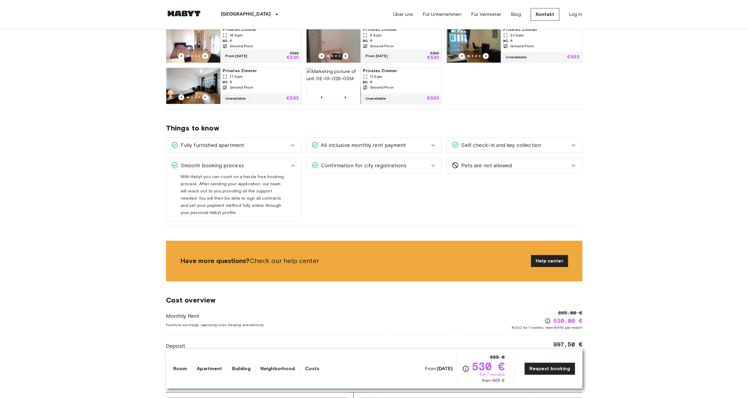
click at [276, 164] on div "Smooth booking process" at bounding box center [230, 165] width 118 height 8
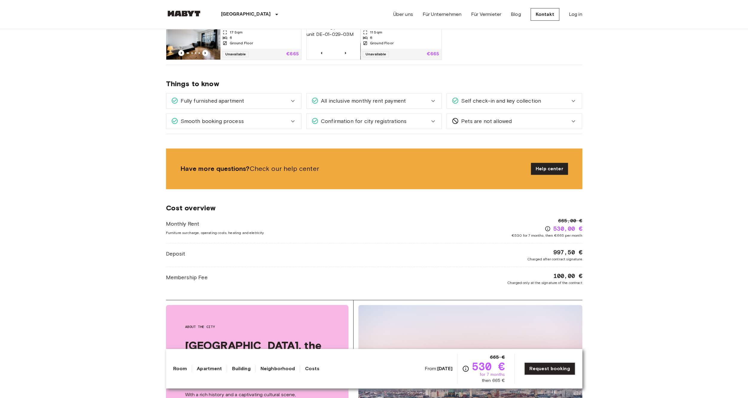
drag, startPoint x: 123, startPoint y: 196, endPoint x: 115, endPoint y: 230, distance: 34.3
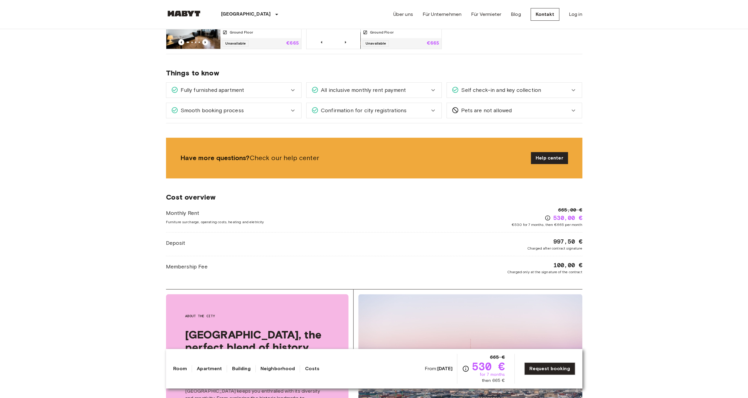
drag, startPoint x: 118, startPoint y: 199, endPoint x: 117, endPoint y: 232, distance: 32.9
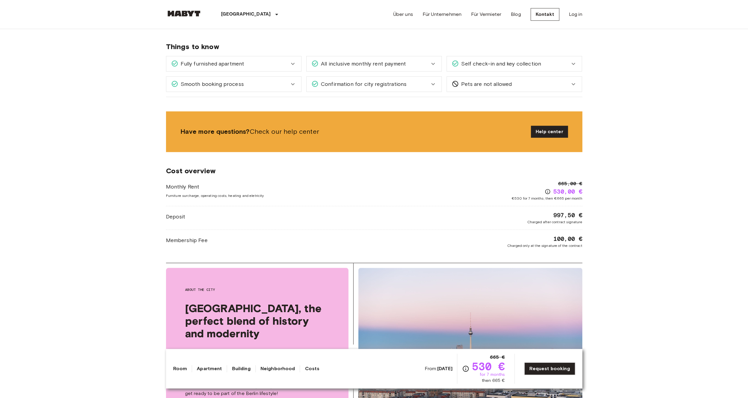
drag, startPoint x: 113, startPoint y: 228, endPoint x: 113, endPoint y: 235, distance: 7.2
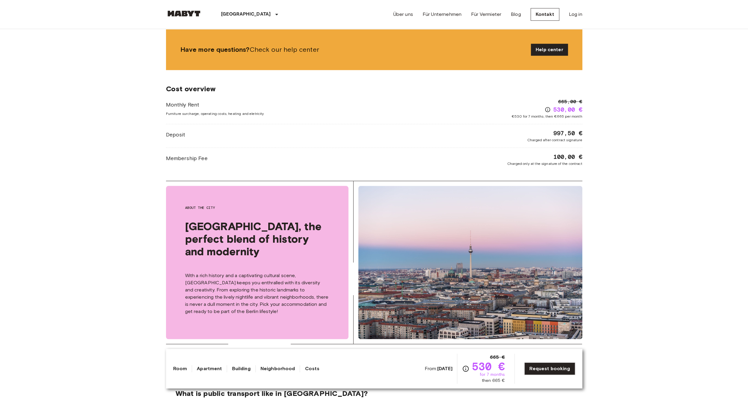
drag, startPoint x: 130, startPoint y: 216, endPoint x: 128, endPoint y: 248, distance: 32.1
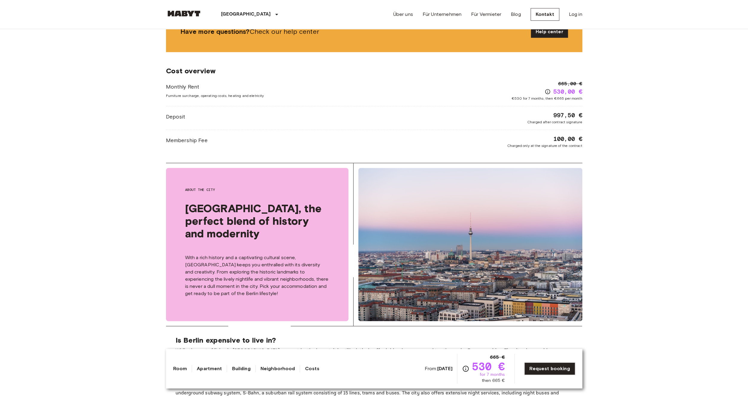
drag, startPoint x: 127, startPoint y: 211, endPoint x: 121, endPoint y: 259, distance: 47.9
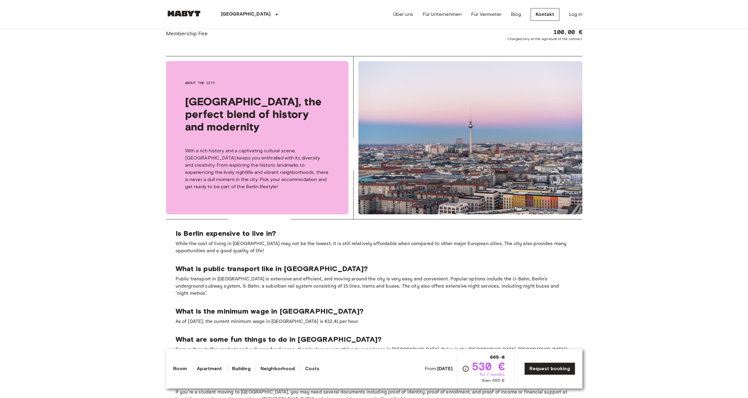
drag, startPoint x: 132, startPoint y: 236, endPoint x: 129, endPoint y: 256, distance: 19.9
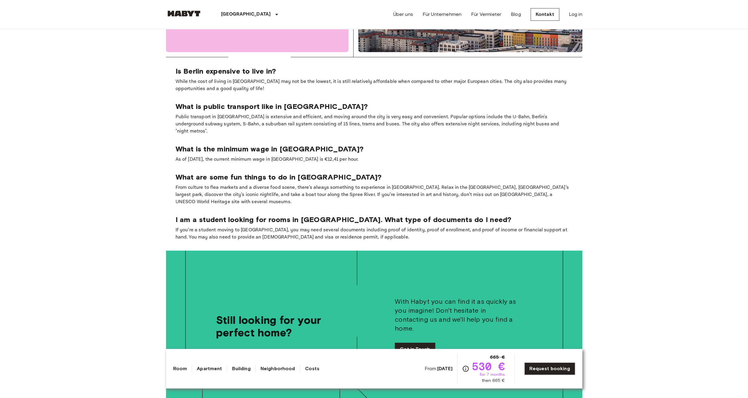
drag, startPoint x: 120, startPoint y: 195, endPoint x: 109, endPoint y: 274, distance: 80.5
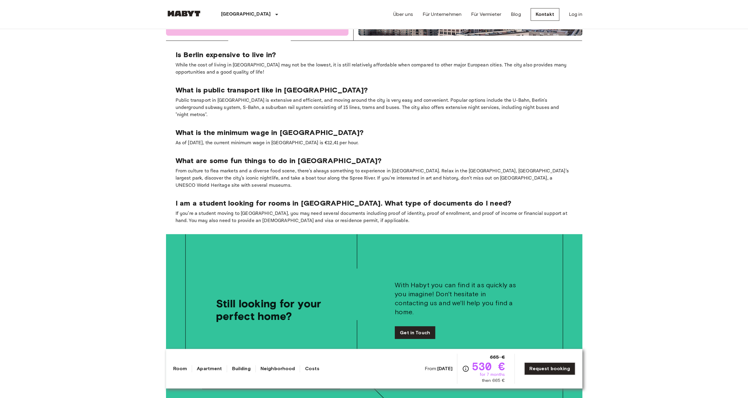
drag, startPoint x: 117, startPoint y: 199, endPoint x: 125, endPoint y: 142, distance: 57.6
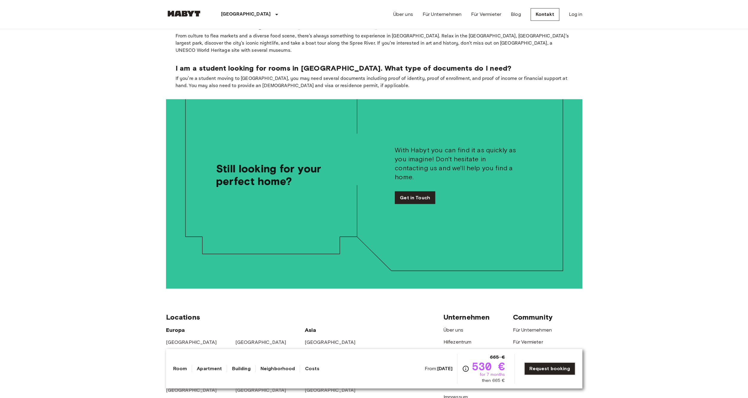
drag, startPoint x: 63, startPoint y: 137, endPoint x: 58, endPoint y: 233, distance: 96.7
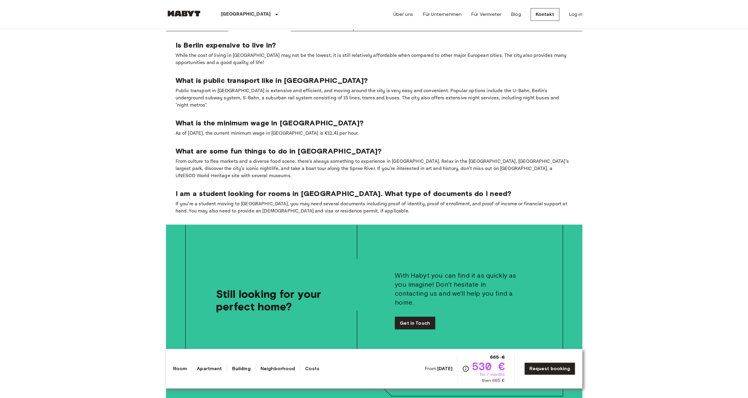
scroll to position [0, 0]
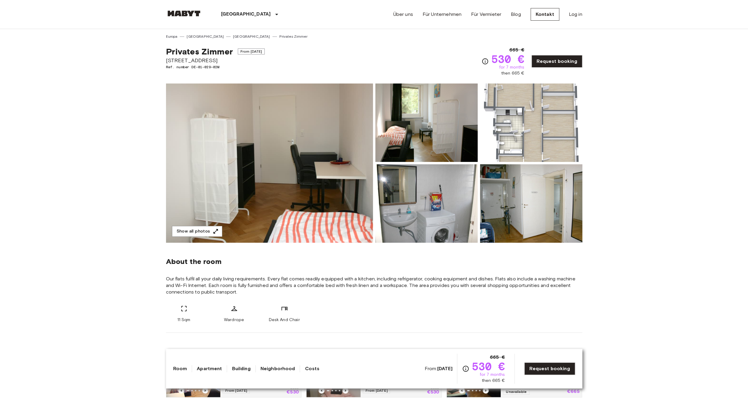
drag, startPoint x: 65, startPoint y: 245, endPoint x: 85, endPoint y: 106, distance: 140.1
drag, startPoint x: 91, startPoint y: 202, endPoint x: 94, endPoint y: 139, distance: 63.5
click at [253, 52] on span "From [DATE]" at bounding box center [251, 51] width 27 height 6
click at [297, 51] on div "Privates Zimmer From Aug 20 2025 Cunostraße 70 Ref. number DE-01-029-02M 665 € …" at bounding box center [374, 57] width 416 height 37
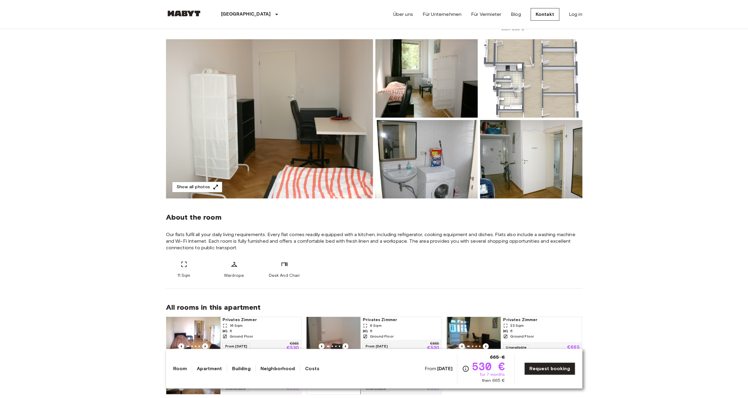
drag, startPoint x: 72, startPoint y: 98, endPoint x: 68, endPoint y: 126, distance: 28.2
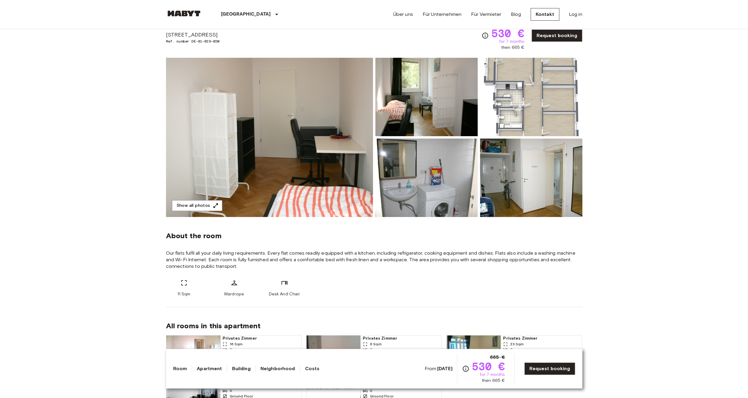
drag, startPoint x: 69, startPoint y: 168, endPoint x: 69, endPoint y: 87, distance: 80.7
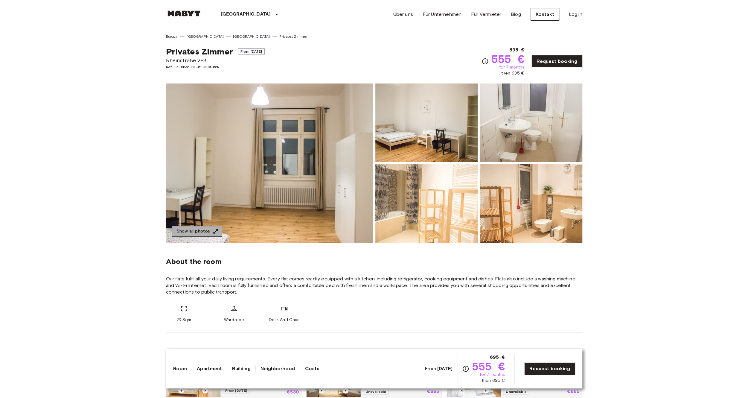
click at [197, 230] on button "Show all photos" at bounding box center [197, 231] width 50 height 11
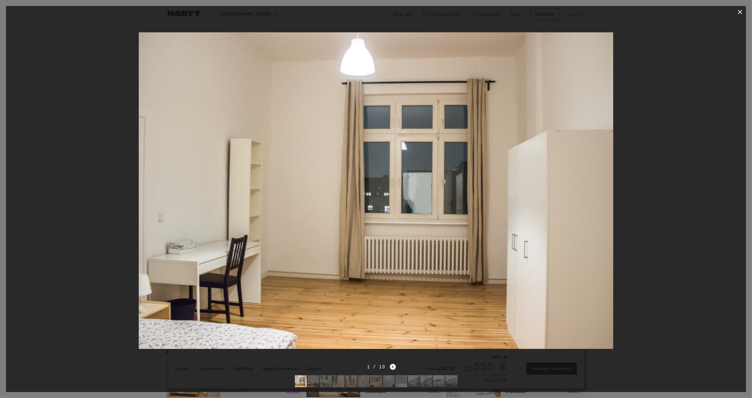
click at [393, 364] on icon "Next image" at bounding box center [393, 367] width 6 height 6
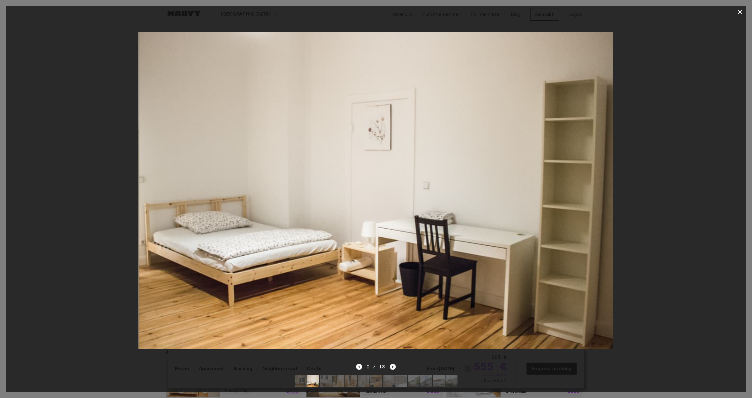
click at [393, 364] on icon "Next image" at bounding box center [393, 367] width 6 height 6
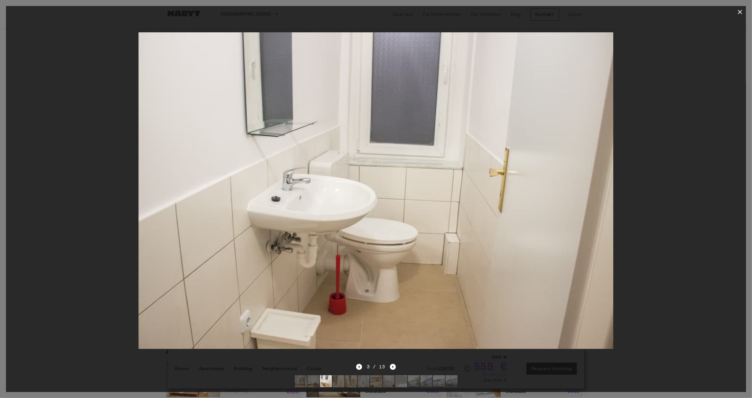
click at [363, 363] on div "3 / 13" at bounding box center [376, 366] width 40 height 7
click at [362, 364] on icon "Previous image" at bounding box center [359, 367] width 6 height 6
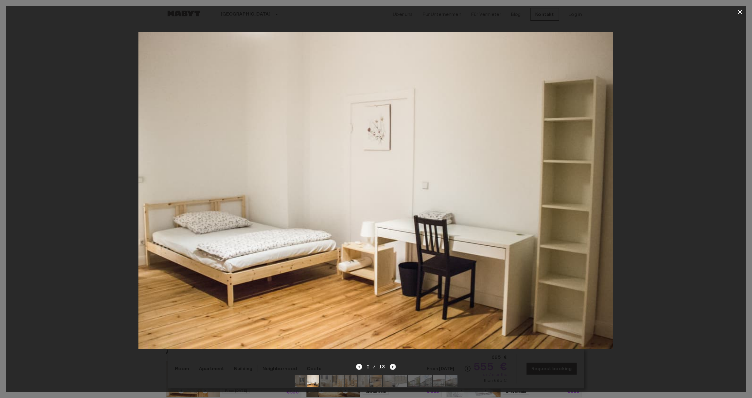
click at [395, 364] on icon "Next image" at bounding box center [393, 367] width 6 height 6
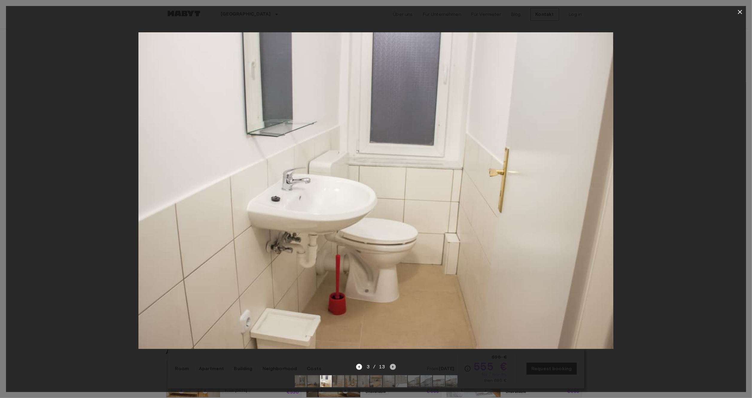
click at [394, 364] on icon "Next image" at bounding box center [393, 367] width 6 height 6
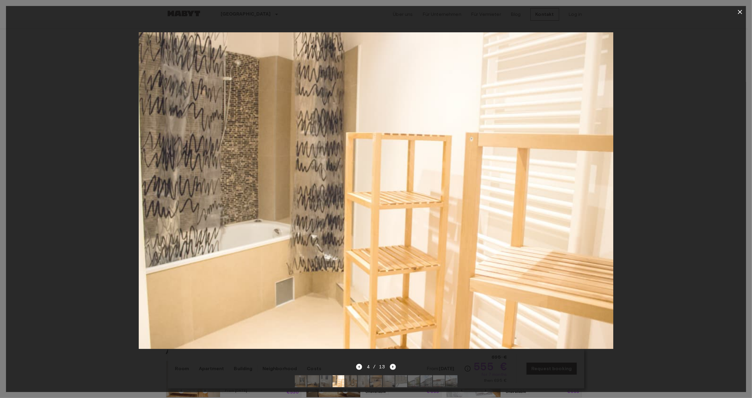
click at [394, 364] on icon "Next image" at bounding box center [393, 367] width 6 height 6
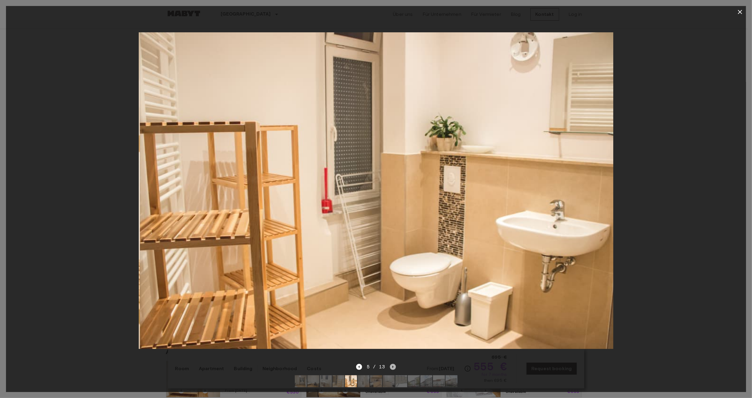
click at [394, 364] on icon "Next image" at bounding box center [393, 367] width 6 height 6
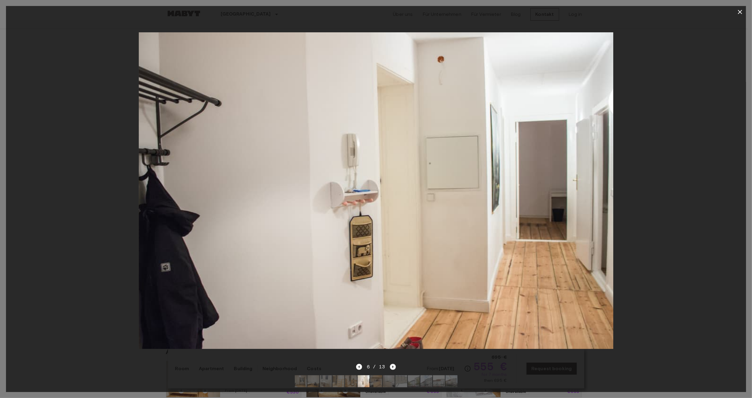
click at [394, 364] on icon "Next image" at bounding box center [393, 367] width 6 height 6
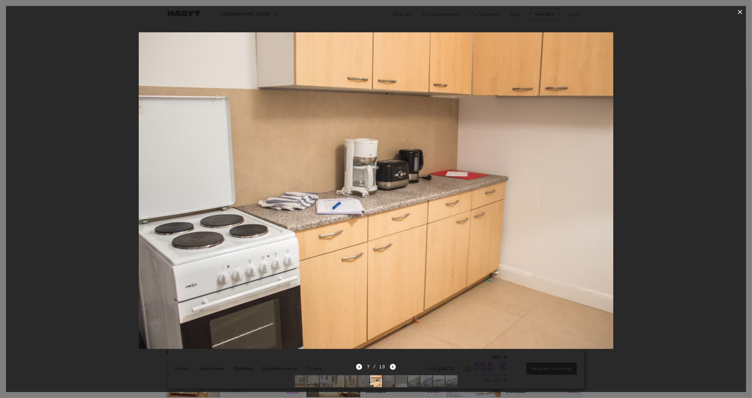
click at [394, 364] on icon "Next image" at bounding box center [393, 367] width 6 height 6
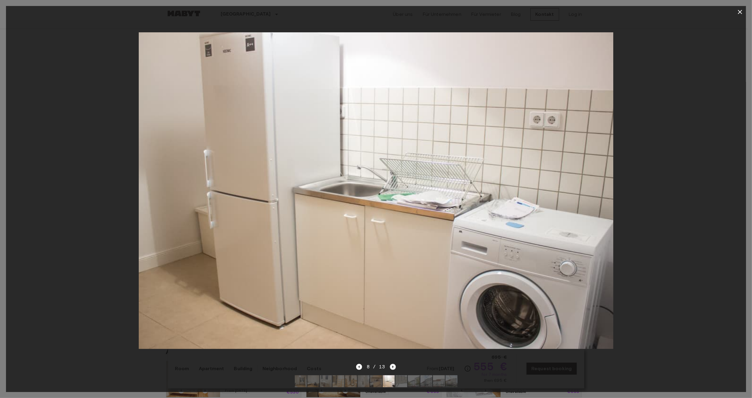
click at [394, 364] on icon "Next image" at bounding box center [393, 367] width 6 height 6
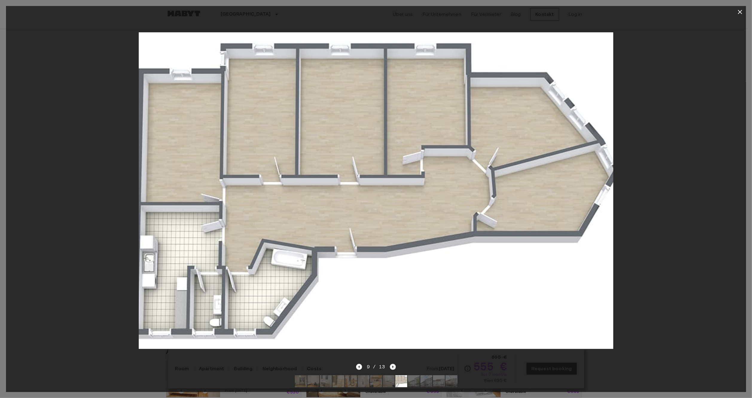
click at [394, 364] on icon "Next image" at bounding box center [393, 367] width 6 height 6
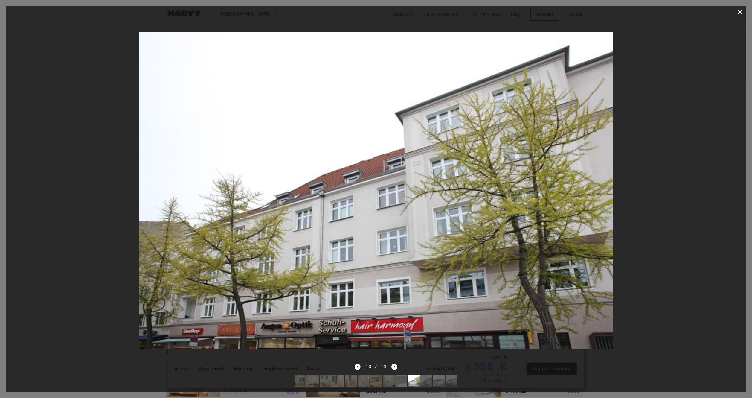
click at [394, 365] on icon "Next image" at bounding box center [394, 366] width 1 height 2
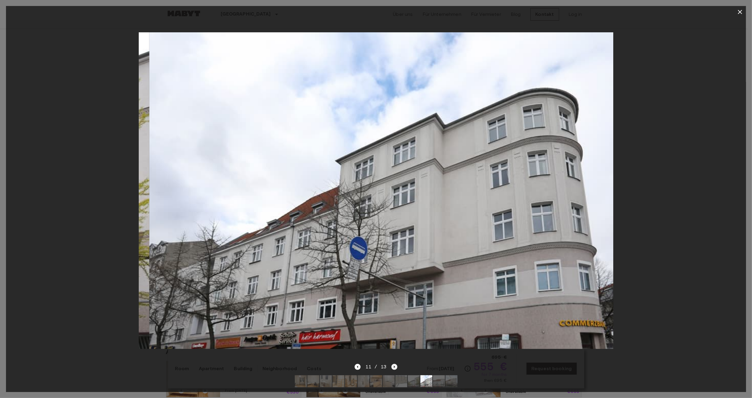
click at [394, 365] on icon "Next image" at bounding box center [394, 366] width 1 height 2
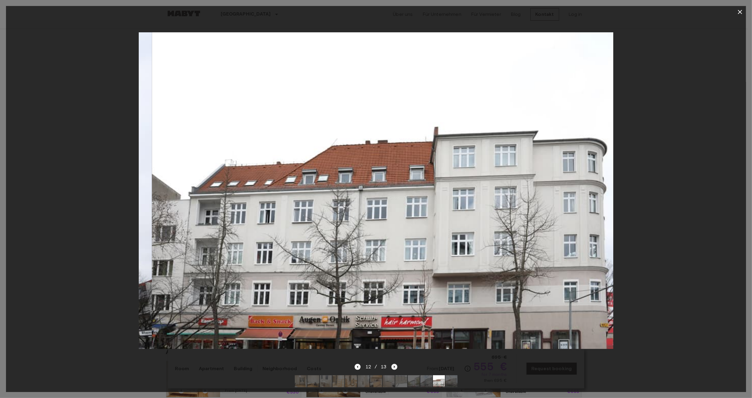
click at [394, 365] on icon "Next image" at bounding box center [394, 366] width 1 height 2
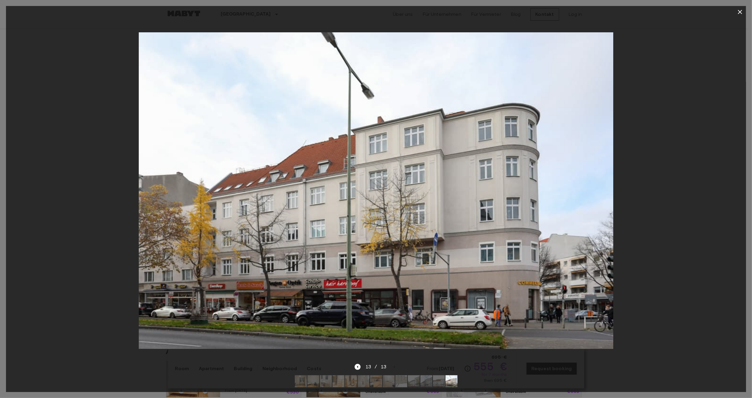
click at [655, 187] on div at bounding box center [376, 190] width 740 height 345
click at [739, 13] on icon "button" at bounding box center [740, 12] width 4 height 4
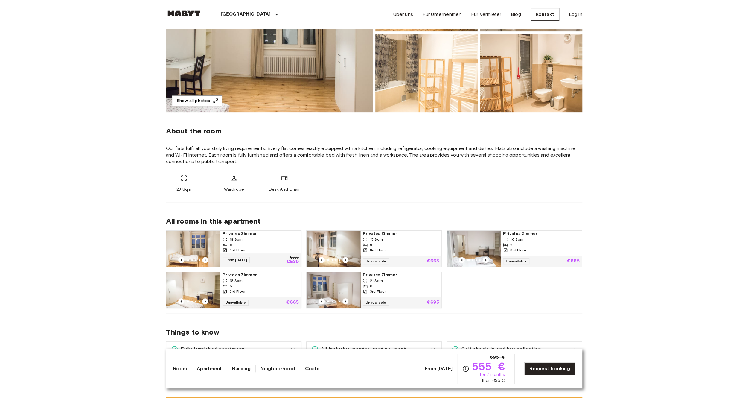
scroll to position [138, 0]
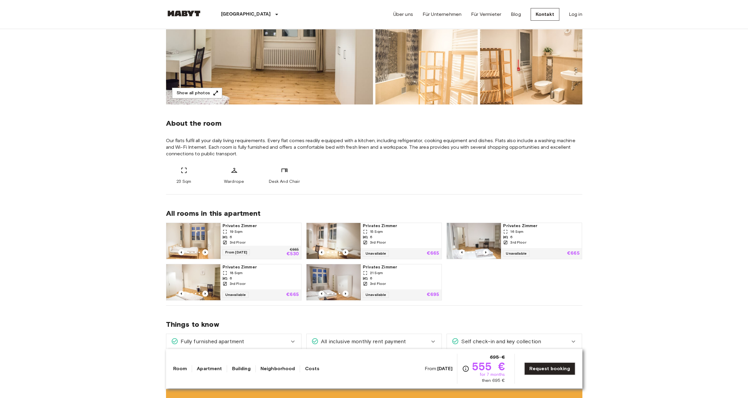
drag, startPoint x: 620, startPoint y: 145, endPoint x: 613, endPoint y: 165, distance: 21.2
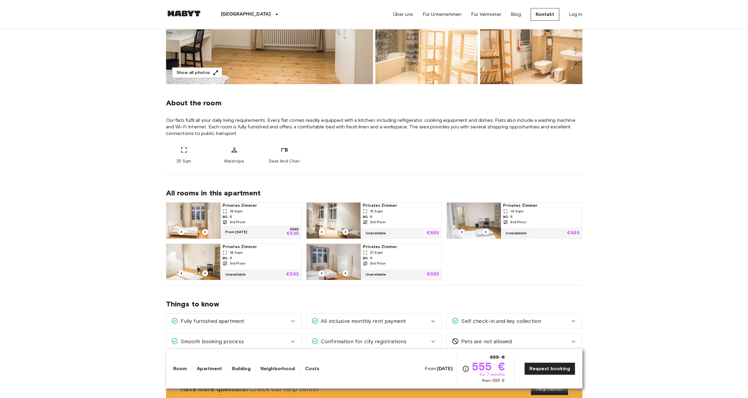
drag, startPoint x: 601, startPoint y: 160, endPoint x: 600, endPoint y: 188, distance: 28.2
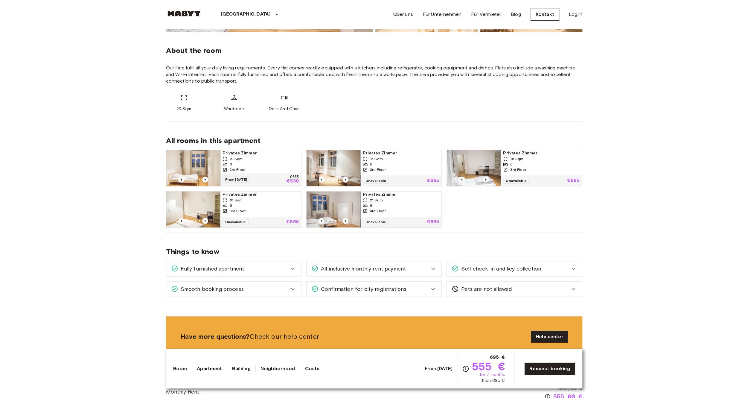
drag, startPoint x: 607, startPoint y: 158, endPoint x: 600, endPoint y: 209, distance: 52.0
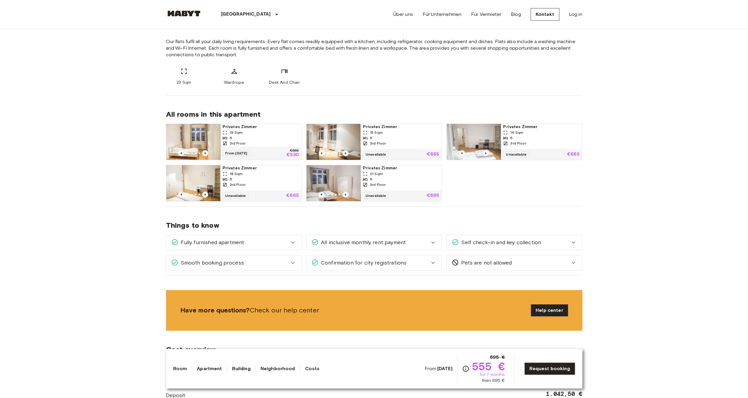
drag, startPoint x: 608, startPoint y: 196, endPoint x: 606, endPoint y: 214, distance: 18.4
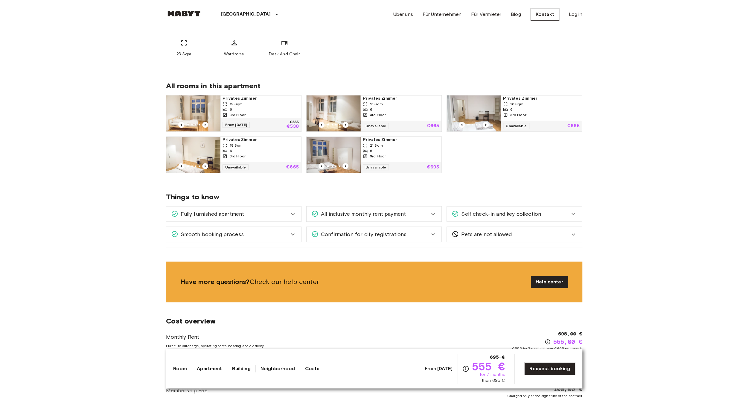
drag, startPoint x: 615, startPoint y: 176, endPoint x: 609, endPoint y: 203, distance: 27.3
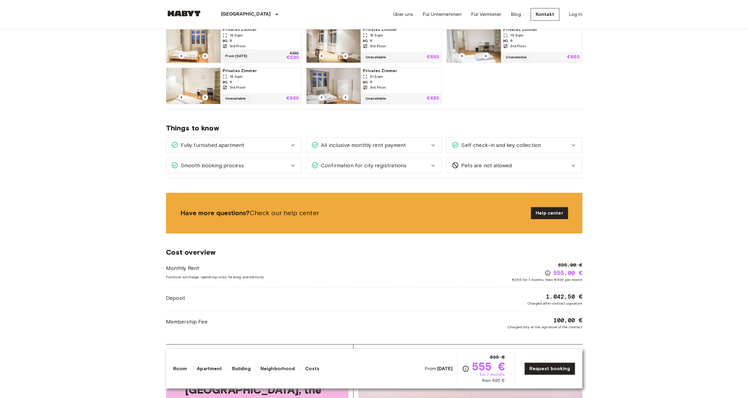
drag, startPoint x: 607, startPoint y: 195, endPoint x: 604, endPoint y: 222, distance: 27.4
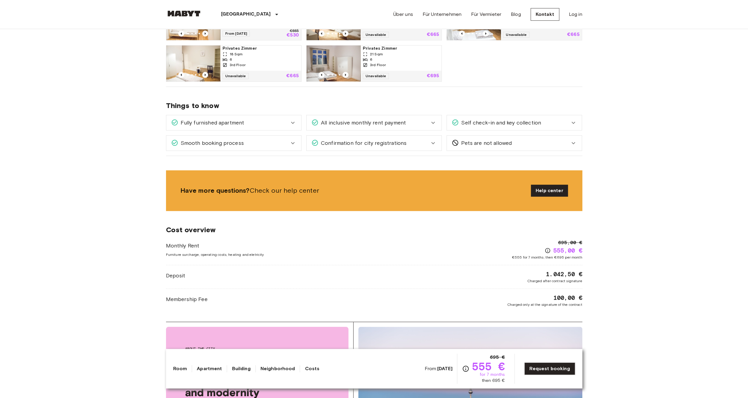
click at [285, 123] on div "Fully furnished apartment" at bounding box center [230, 123] width 118 height 8
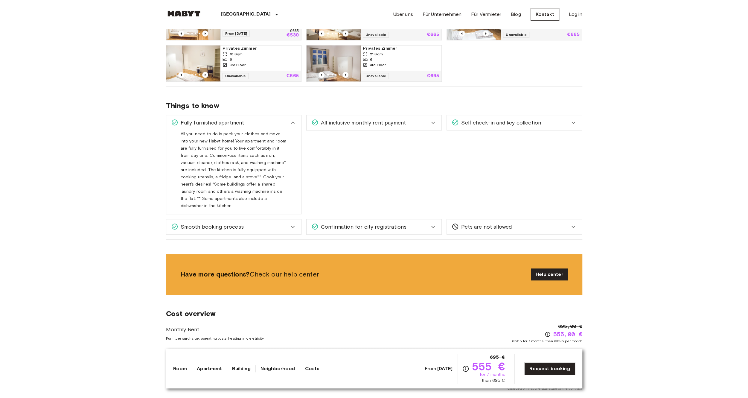
click at [285, 123] on div "Fully furnished apartment" at bounding box center [230, 123] width 118 height 8
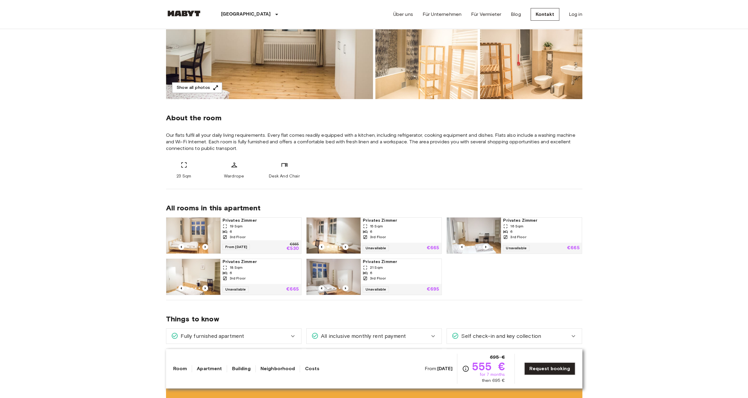
drag, startPoint x: 125, startPoint y: 95, endPoint x: 126, endPoint y: 76, distance: 19.2
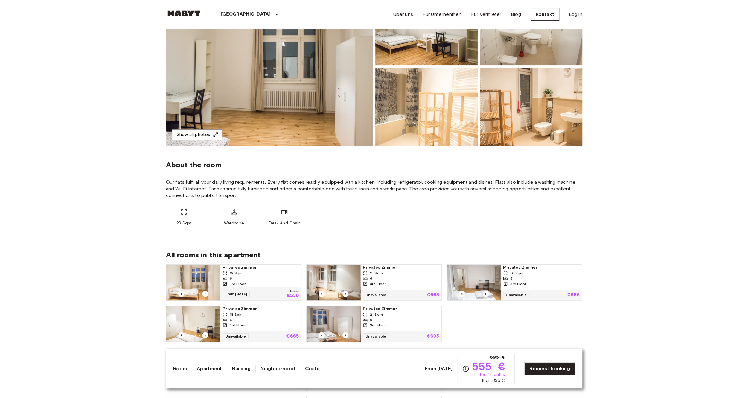
drag, startPoint x: 122, startPoint y: 131, endPoint x: 118, endPoint y: 86, distance: 45.0
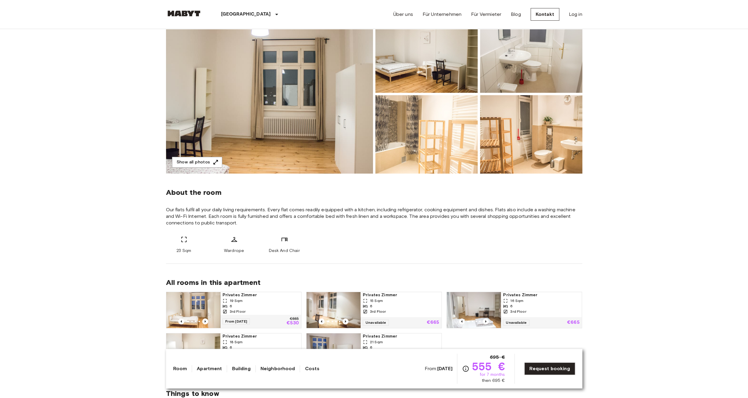
scroll to position [0, 0]
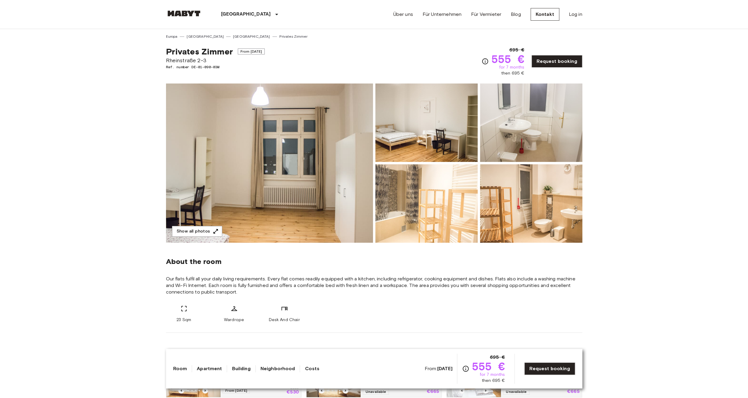
drag, startPoint x: 119, startPoint y: 130, endPoint x: 118, endPoint y: 57, distance: 72.7
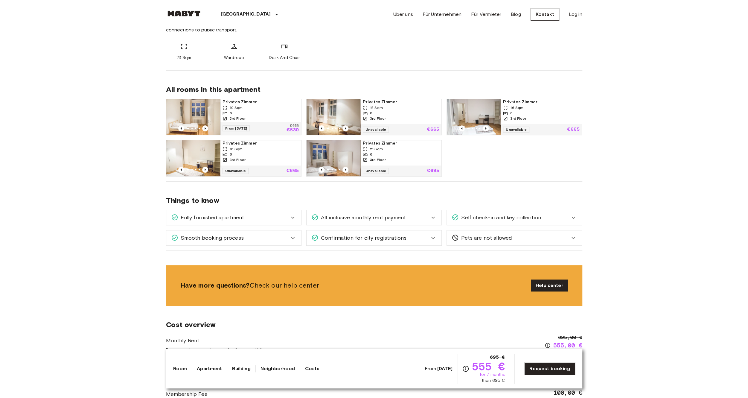
drag, startPoint x: 98, startPoint y: 125, endPoint x: 102, endPoint y: 170, distance: 45.6
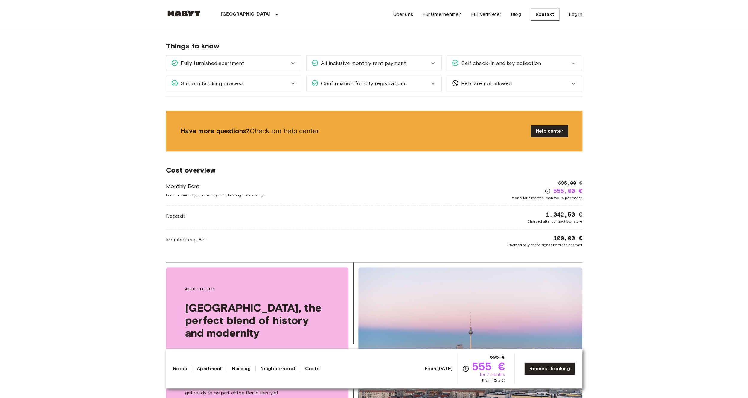
drag, startPoint x: 78, startPoint y: 138, endPoint x: 72, endPoint y: 181, distance: 43.5
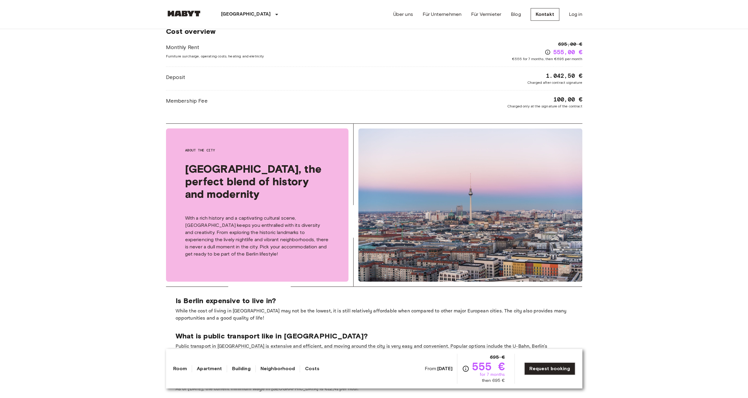
drag, startPoint x: 63, startPoint y: 163, endPoint x: 65, endPoint y: 241, distance: 77.7
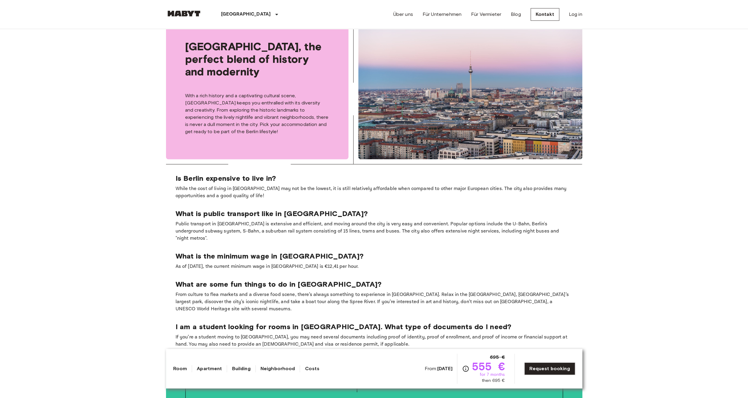
drag, startPoint x: 60, startPoint y: 232, endPoint x: 59, endPoint y: 253, distance: 20.9
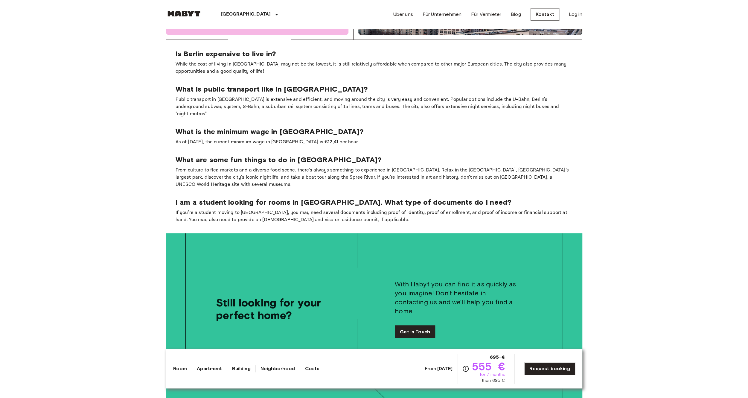
drag, startPoint x: 51, startPoint y: 190, endPoint x: 53, endPoint y: 265, distance: 74.4
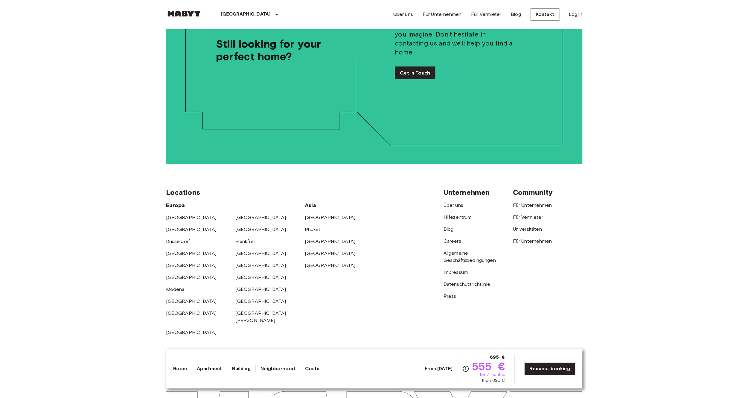
drag, startPoint x: 48, startPoint y: 211, endPoint x: 50, endPoint y: 296, distance: 84.9
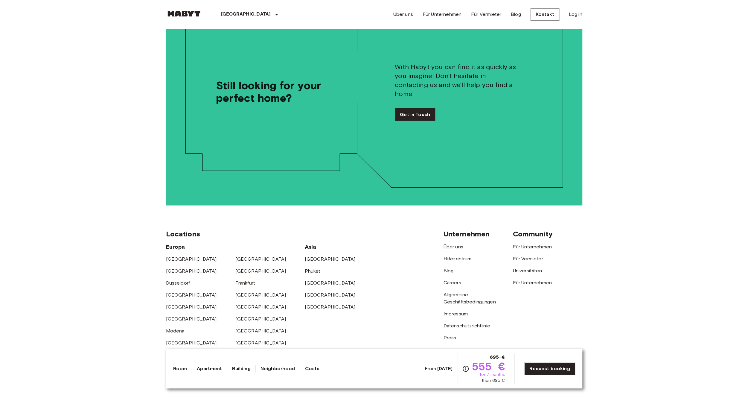
scroll to position [0, 0]
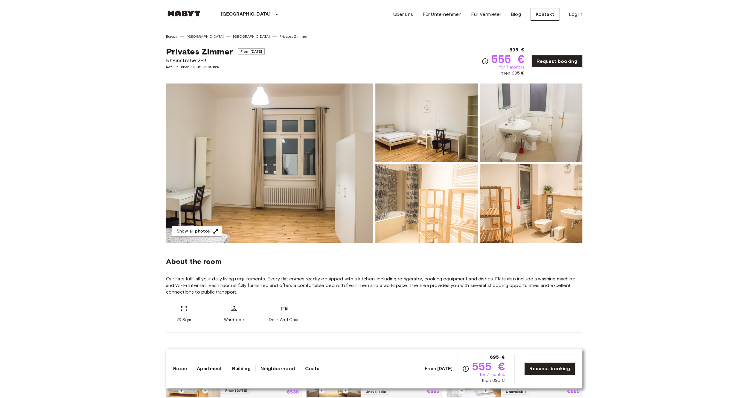
drag, startPoint x: 51, startPoint y: 252, endPoint x: 56, endPoint y: 132, distance: 120.3
drag, startPoint x: 118, startPoint y: 263, endPoint x: 117, endPoint y: 126, distance: 136.6
click at [264, 369] on link "Neighborhood" at bounding box center [277, 368] width 35 height 7
click at [265, 369] on link "Neighborhood" at bounding box center [277, 368] width 35 height 7
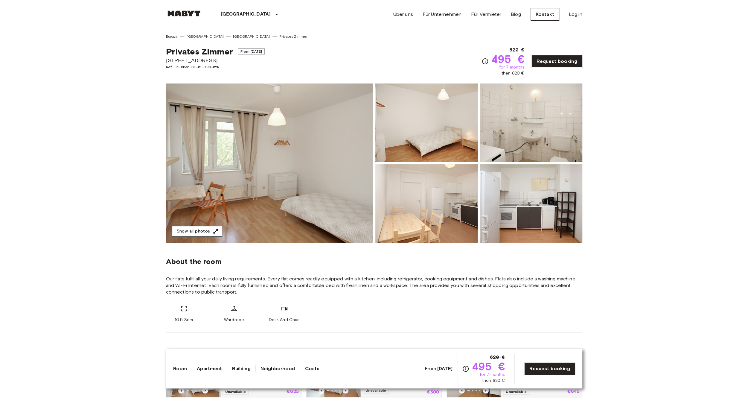
click at [200, 231] on button "Show all photos" at bounding box center [197, 231] width 50 height 11
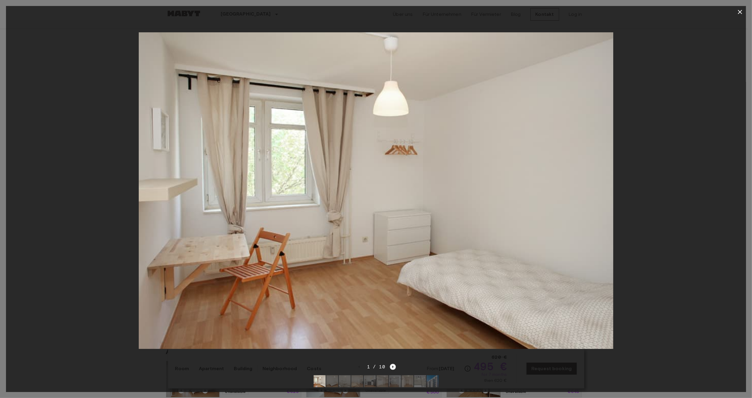
click at [393, 364] on icon "Next image" at bounding box center [393, 367] width 6 height 6
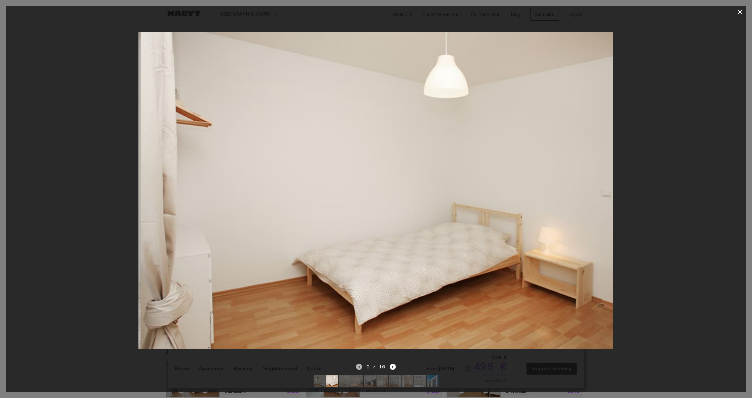
click at [361, 364] on icon "Previous image" at bounding box center [359, 367] width 6 height 6
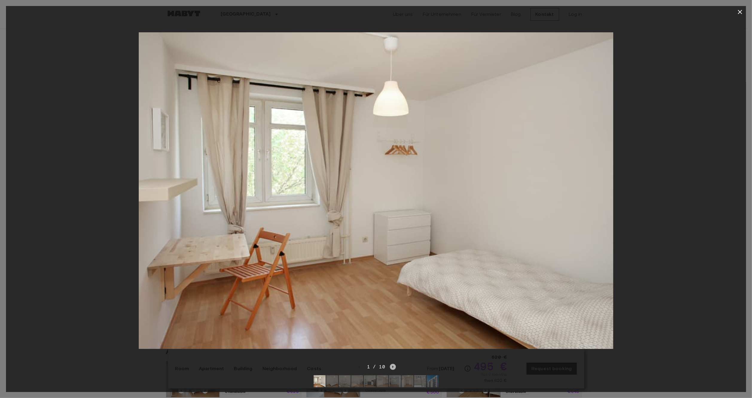
click at [394, 364] on icon "Next image" at bounding box center [393, 367] width 6 height 6
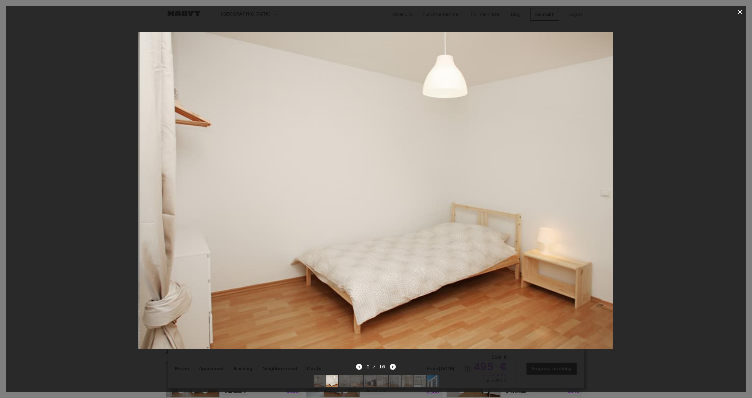
click at [394, 364] on icon "Next image" at bounding box center [393, 367] width 6 height 6
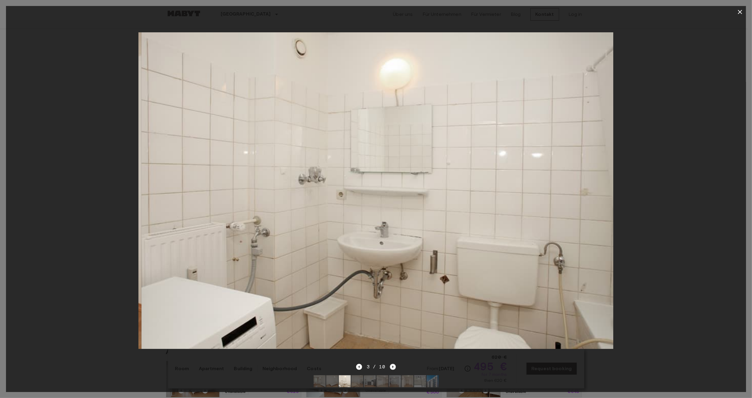
click at [394, 364] on icon "Next image" at bounding box center [393, 367] width 6 height 6
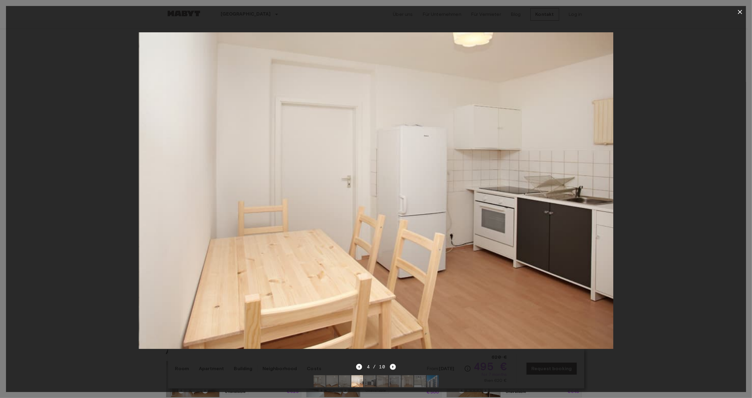
click at [394, 364] on icon "Next image" at bounding box center [393, 367] width 6 height 6
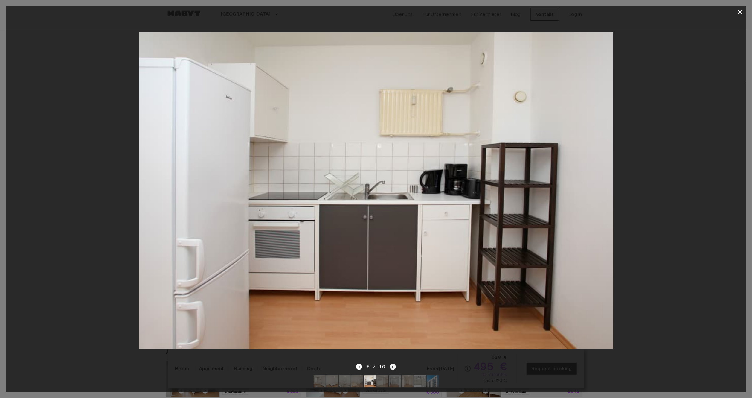
click at [394, 364] on icon "Next image" at bounding box center [393, 367] width 6 height 6
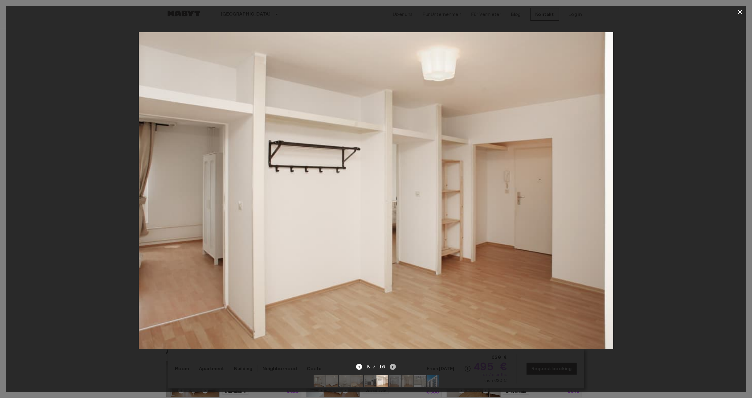
click at [394, 364] on icon "Next image" at bounding box center [393, 367] width 6 height 6
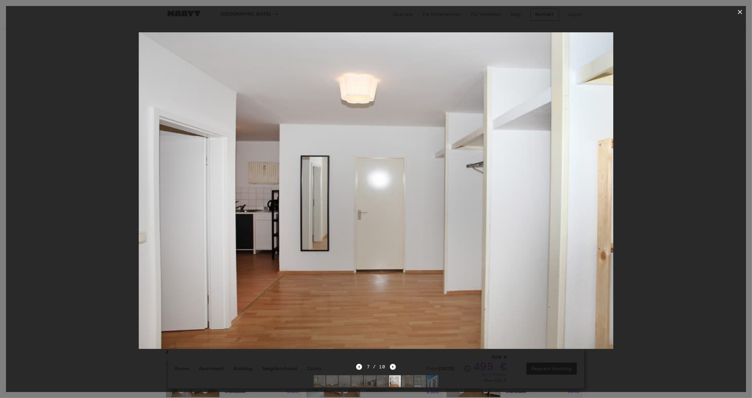
click at [394, 364] on icon "Next image" at bounding box center [393, 367] width 6 height 6
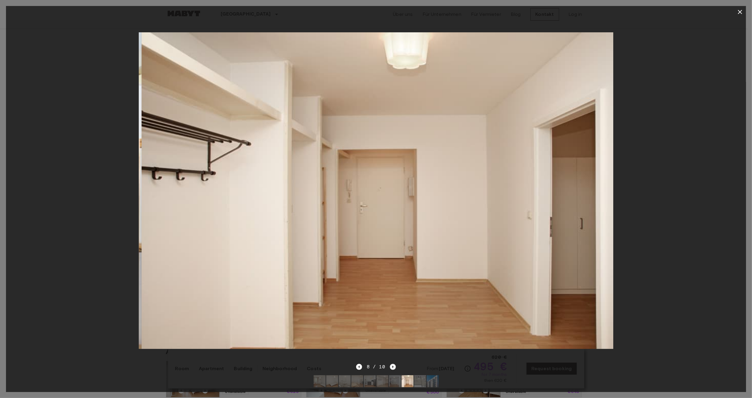
click at [394, 364] on icon "Next image" at bounding box center [393, 367] width 6 height 6
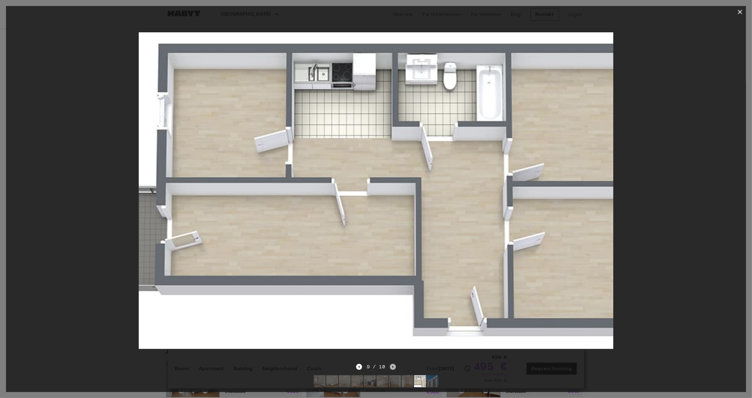
click at [393, 364] on icon "Next image" at bounding box center [393, 367] width 6 height 6
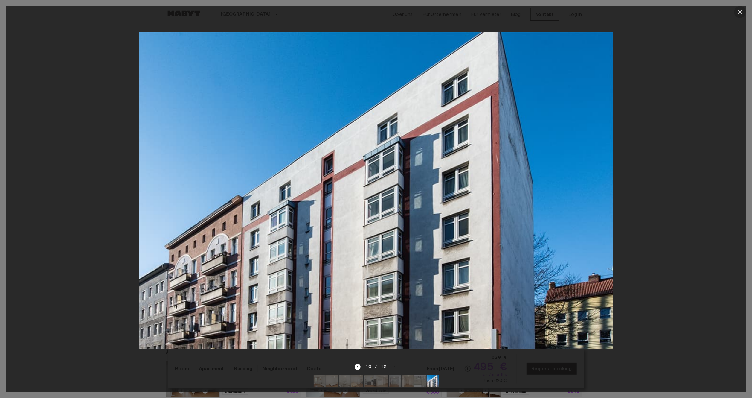
click at [737, 15] on icon "button" at bounding box center [739, 11] width 7 height 7
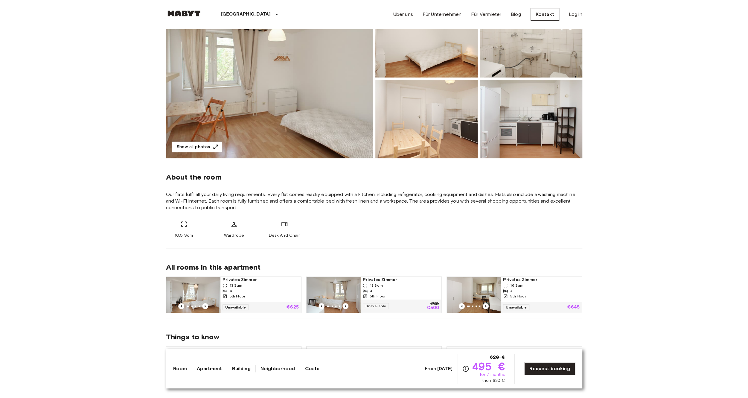
drag, startPoint x: 118, startPoint y: 226, endPoint x: 115, endPoint y: 244, distance: 18.2
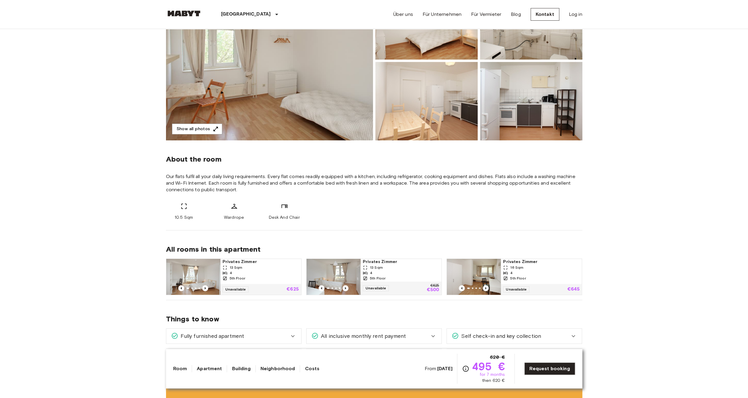
drag, startPoint x: 110, startPoint y: 231, endPoint x: 110, endPoint y: 262, distance: 31.4
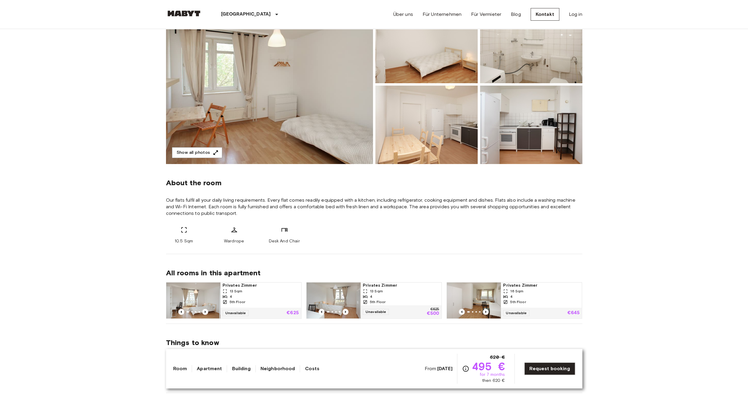
scroll to position [75, 0]
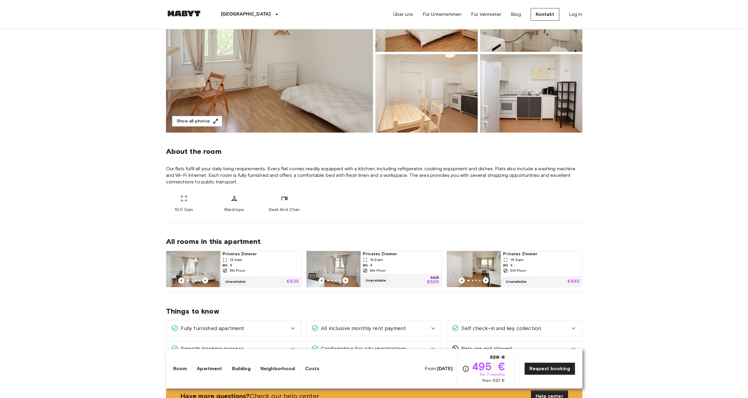
drag, startPoint x: 93, startPoint y: 239, endPoint x: 93, endPoint y: 265, distance: 25.4
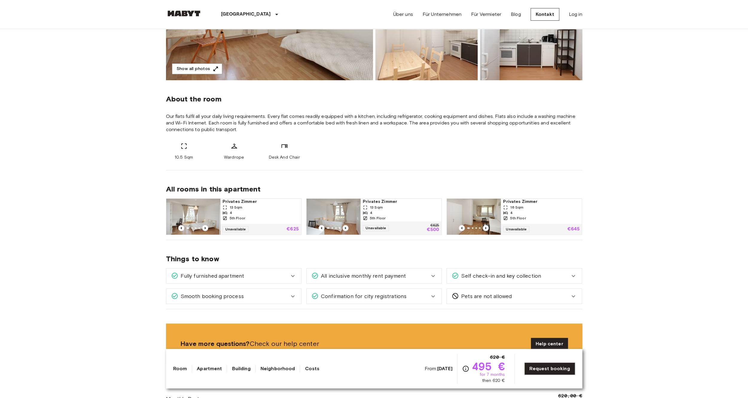
drag, startPoint x: 91, startPoint y: 226, endPoint x: 89, endPoint y: 264, distance: 38.6
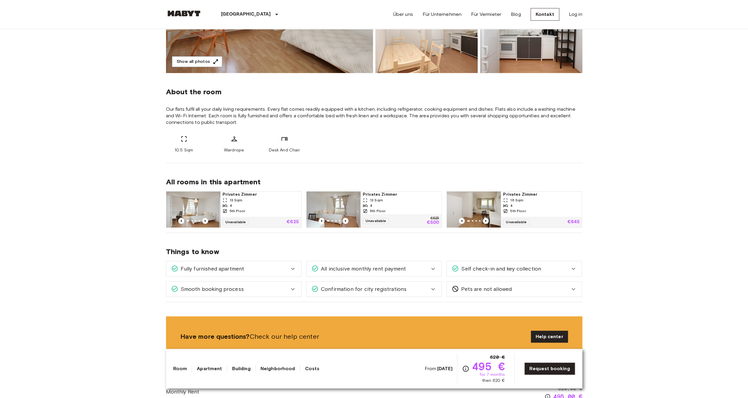
scroll to position [188, 0]
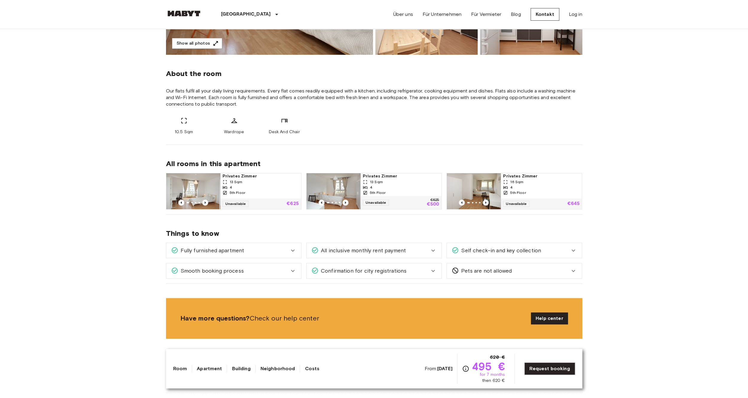
drag, startPoint x: 90, startPoint y: 218, endPoint x: 90, endPoint y: 251, distance: 33.5
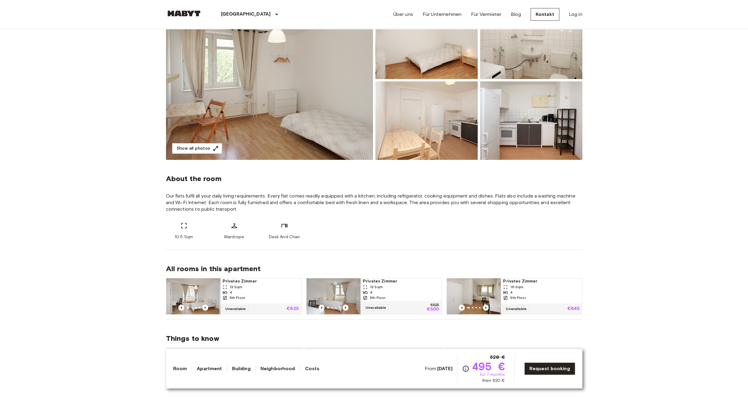
drag, startPoint x: 84, startPoint y: 249, endPoint x: 90, endPoint y: 176, distance: 72.9
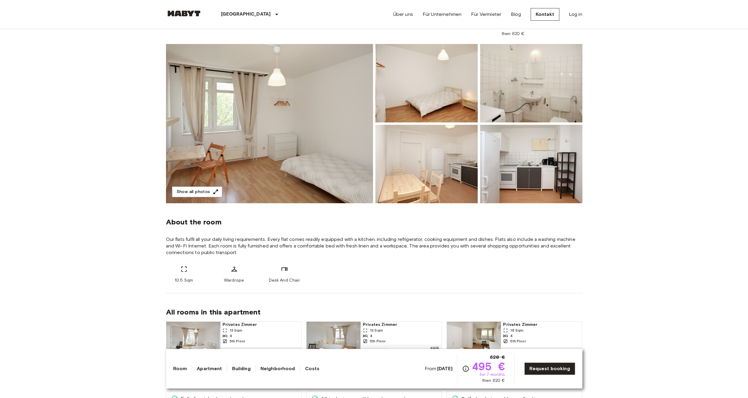
scroll to position [25, 0]
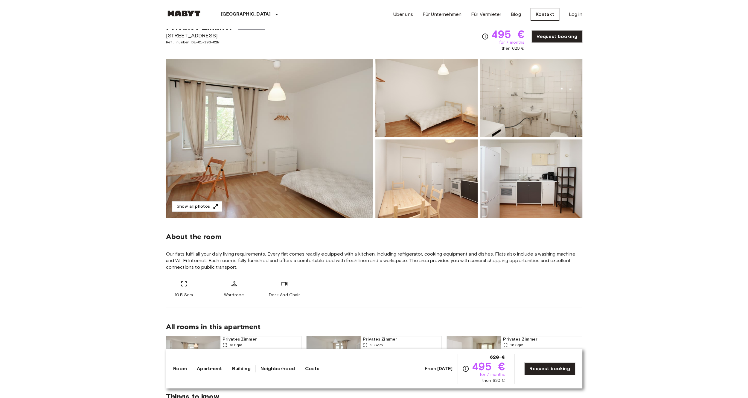
drag, startPoint x: 81, startPoint y: 218, endPoint x: 94, endPoint y: 157, distance: 62.3
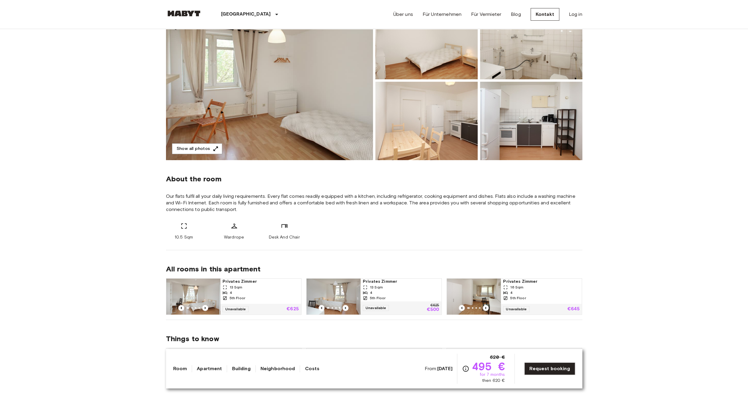
drag, startPoint x: 94, startPoint y: 157, endPoint x: 83, endPoint y: 228, distance: 72.2
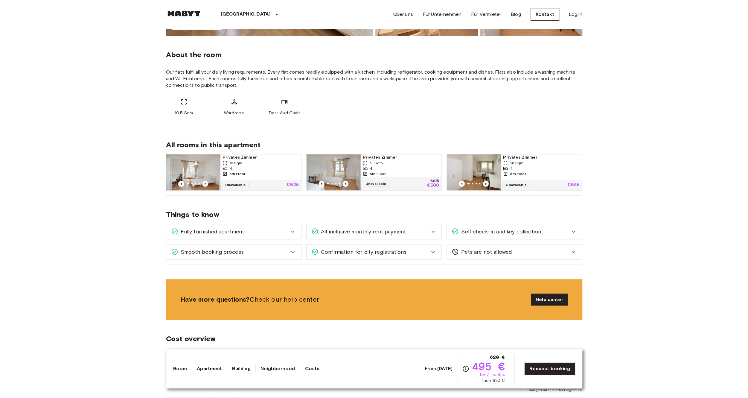
drag, startPoint x: 62, startPoint y: 219, endPoint x: 65, endPoint y: 274, distance: 55.4
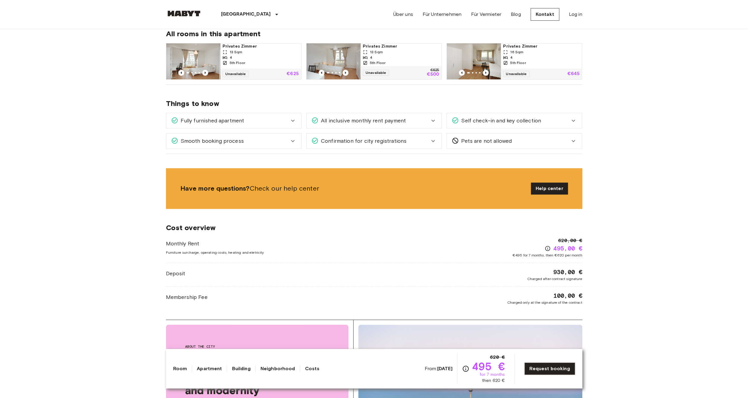
drag, startPoint x: 64, startPoint y: 207, endPoint x: 58, endPoint y: 265, distance: 58.1
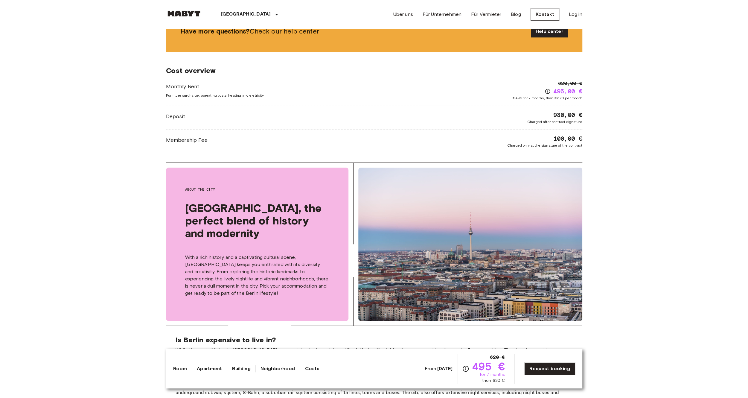
drag, startPoint x: 55, startPoint y: 250, endPoint x: 53, endPoint y: 294, distance: 44.9
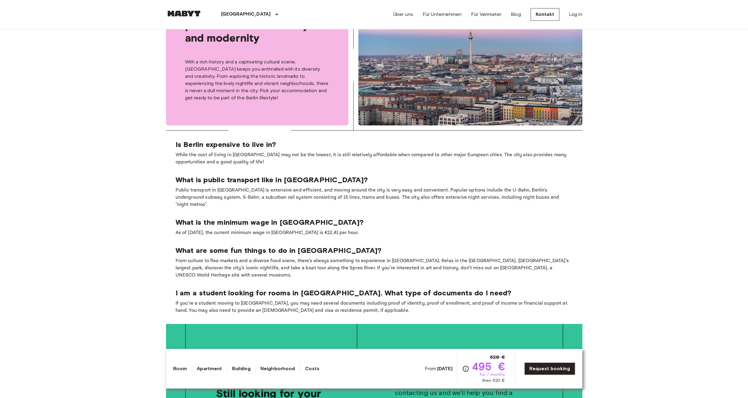
drag, startPoint x: 54, startPoint y: 232, endPoint x: 56, endPoint y: 320, distance: 88.2
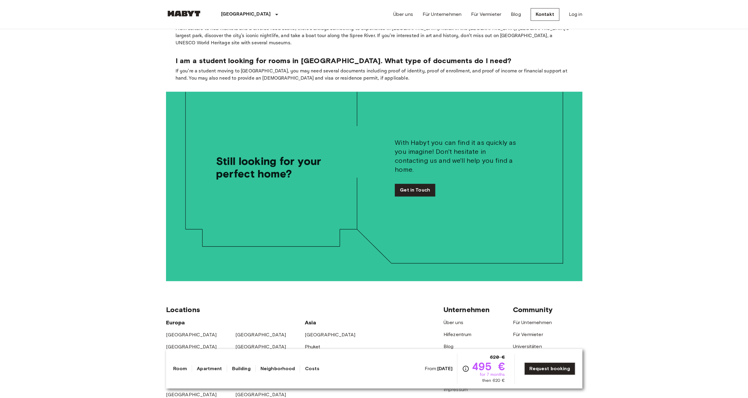
drag, startPoint x: 79, startPoint y: 239, endPoint x: 79, endPoint y: 329, distance: 89.4
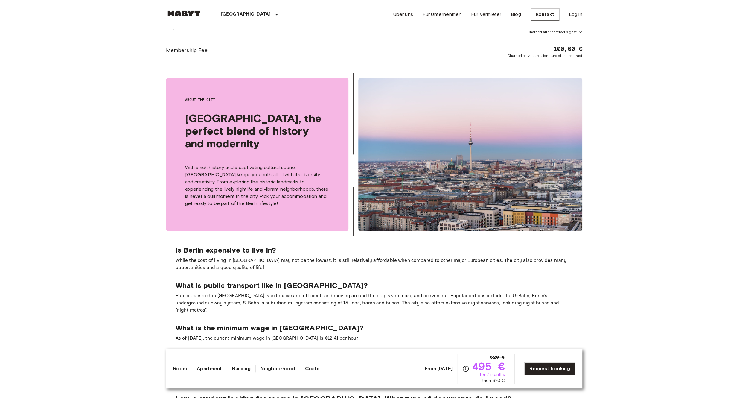
drag, startPoint x: 79, startPoint y: 324, endPoint x: 93, endPoint y: 205, distance: 120.1
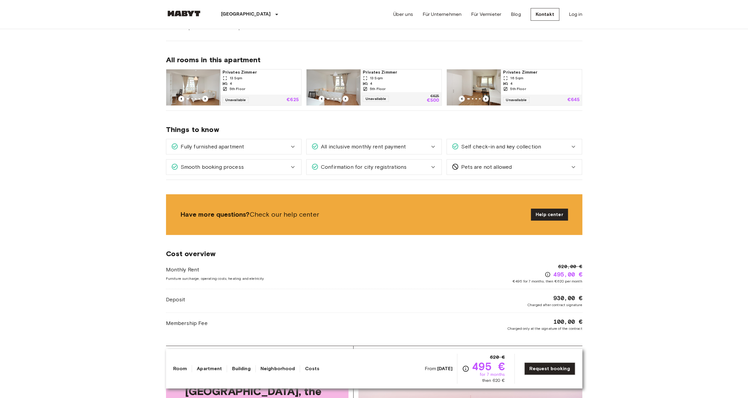
drag, startPoint x: 93, startPoint y: 205, endPoint x: 91, endPoint y: 223, distance: 18.6
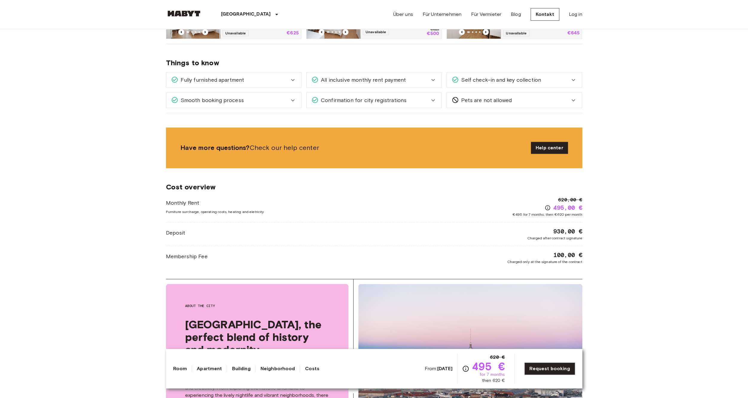
scroll to position [256, 0]
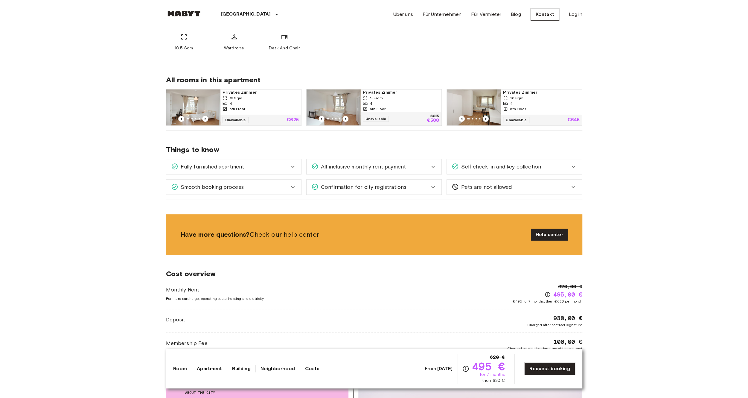
drag, startPoint x: 90, startPoint y: 250, endPoint x: 99, endPoint y: 169, distance: 80.6
